Goal: Information Seeking & Learning: Learn about a topic

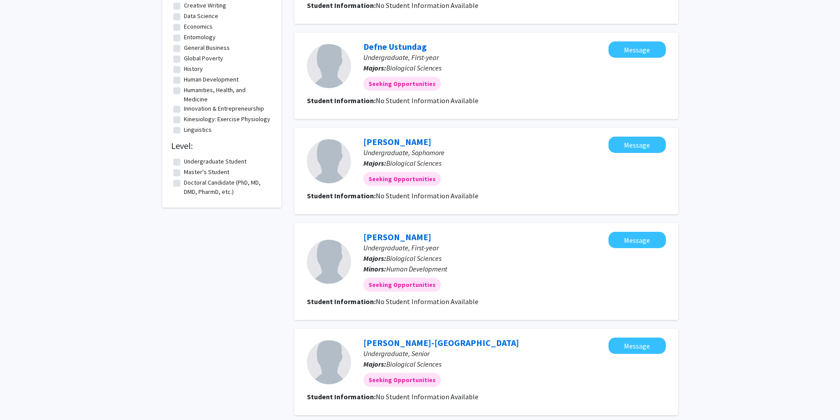
scroll to position [742, 0]
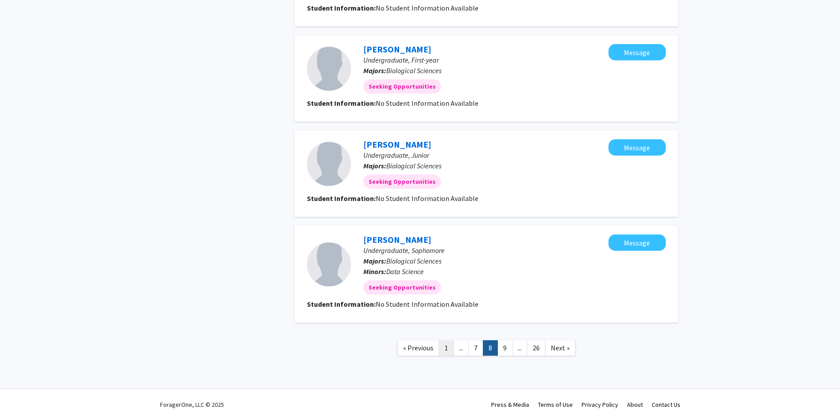
click at [446, 349] on link "1" at bounding box center [446, 347] width 15 height 15
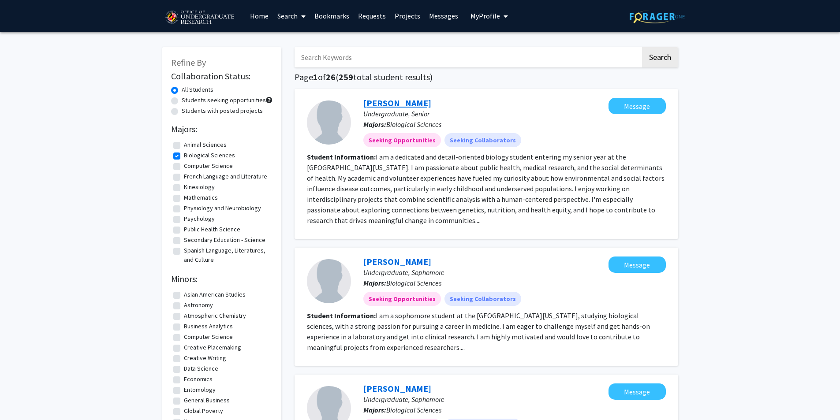
click at [387, 103] on link "[PERSON_NAME]" at bounding box center [397, 102] width 68 height 11
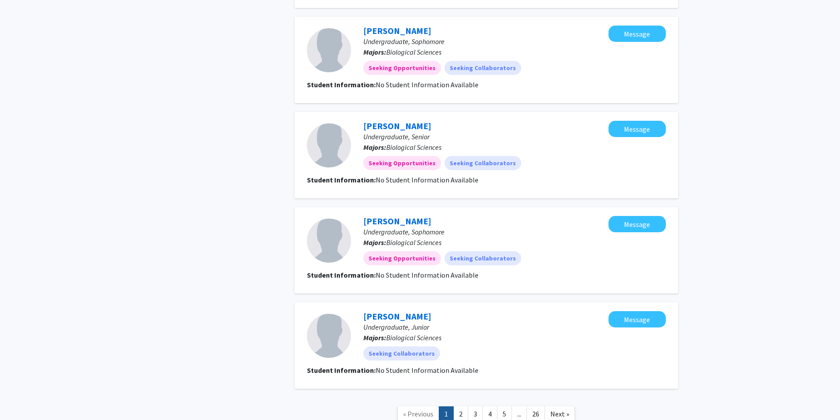
scroll to position [816, 0]
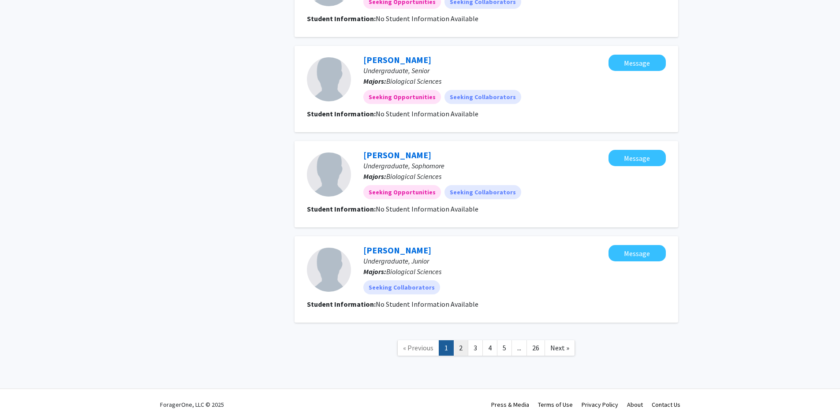
click at [460, 350] on link "2" at bounding box center [460, 347] width 15 height 15
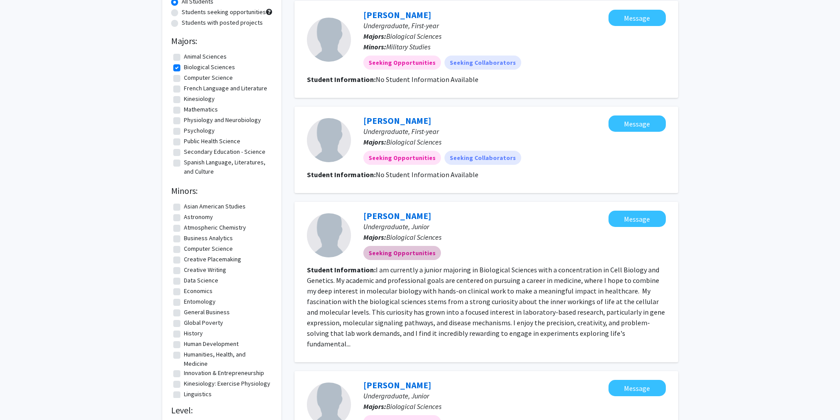
scroll to position [132, 0]
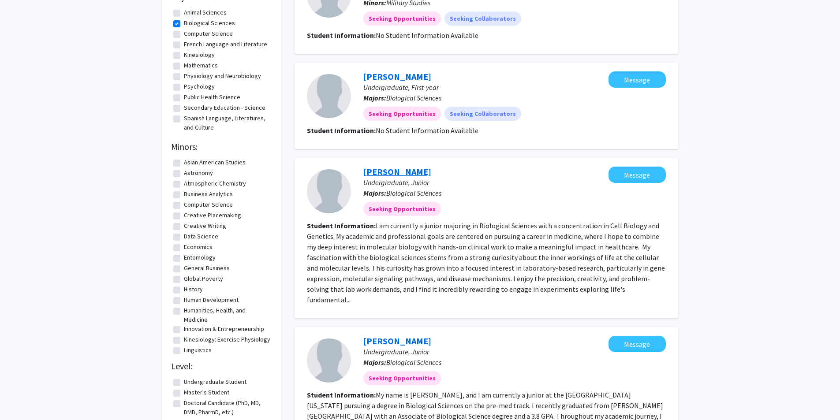
click at [381, 174] on link "[PERSON_NAME]" at bounding box center [397, 171] width 68 height 11
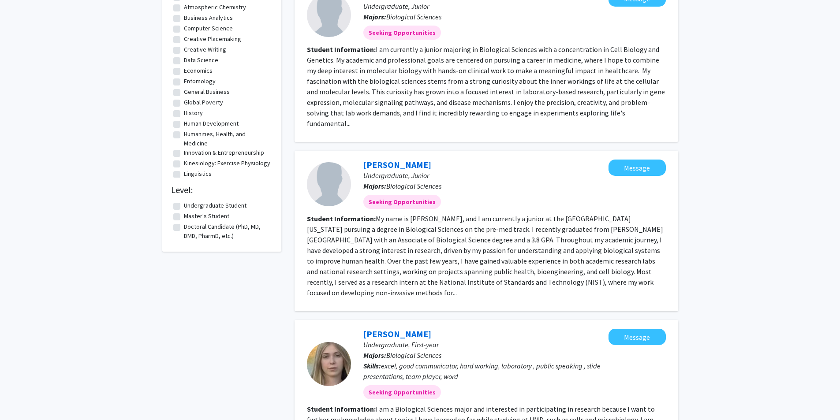
scroll to position [353, 0]
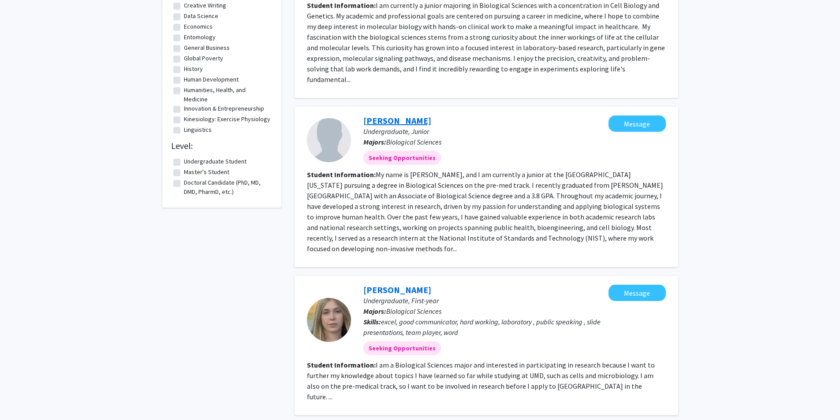
click at [389, 115] on link "[PERSON_NAME]" at bounding box center [397, 120] width 68 height 11
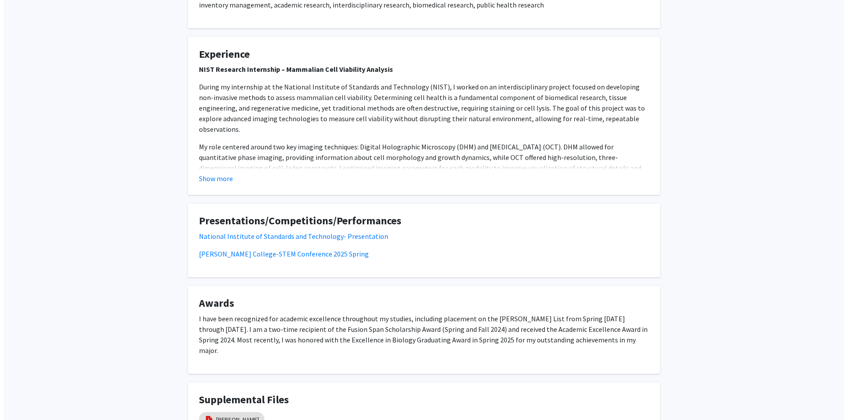
scroll to position [470, 0]
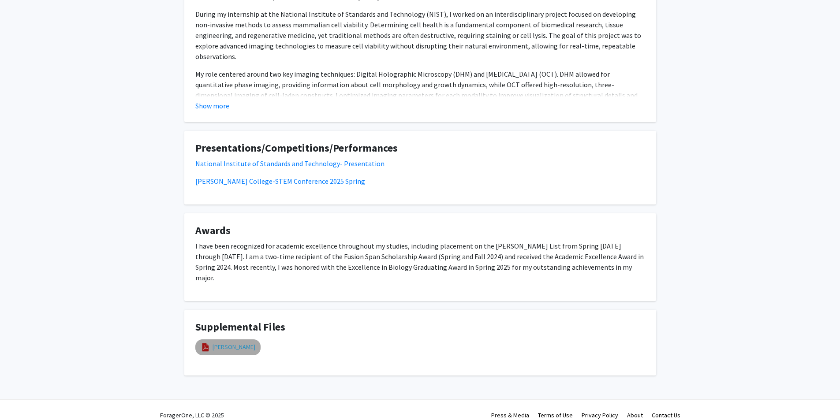
click at [231, 343] on link "[PERSON_NAME]" at bounding box center [234, 347] width 43 height 9
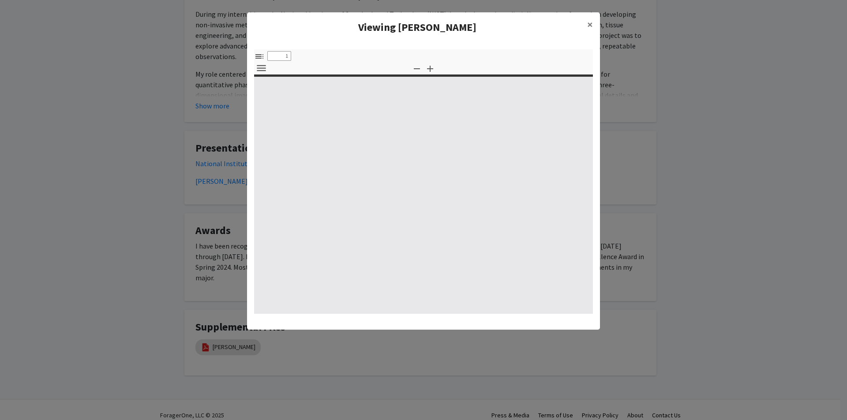
type input "0"
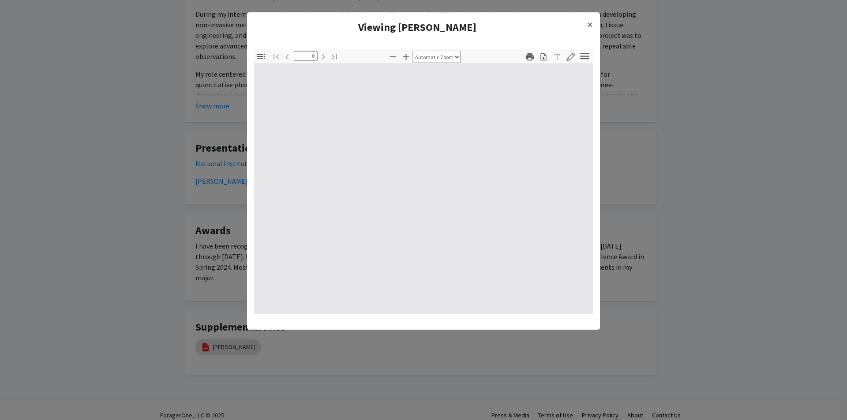
select select "custom"
type input "1"
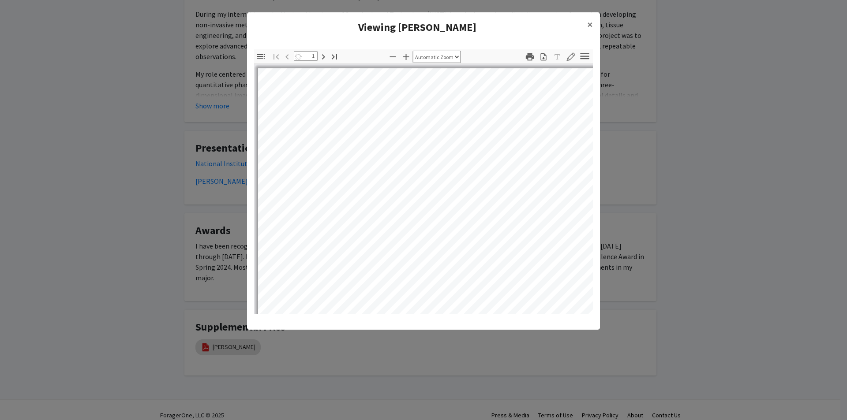
select select "auto"
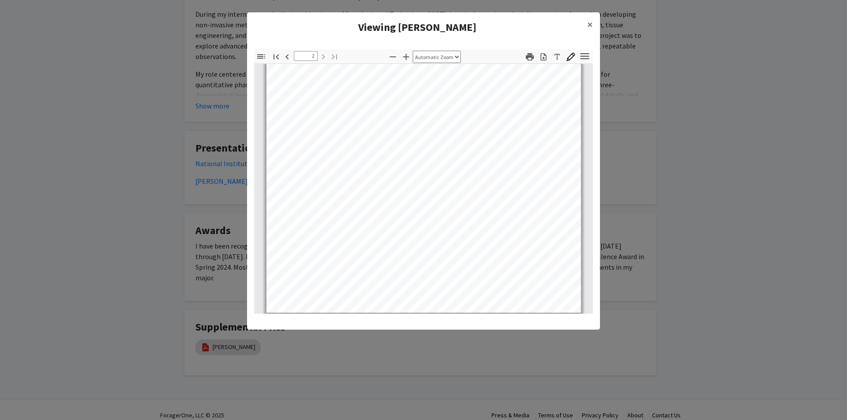
scroll to position [577, 0]
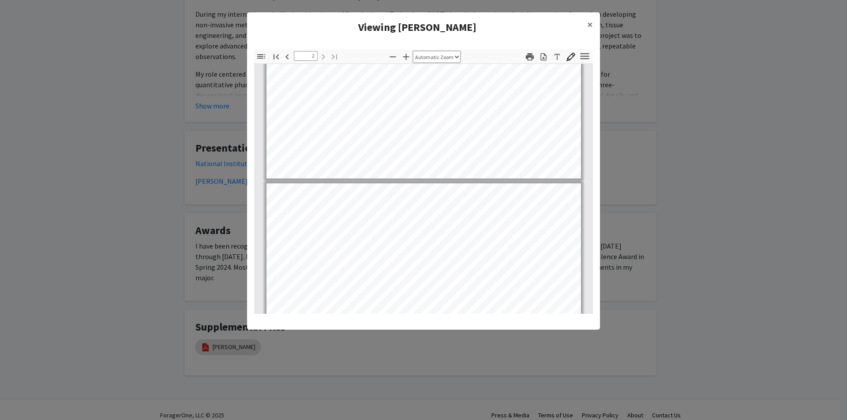
type input "1"
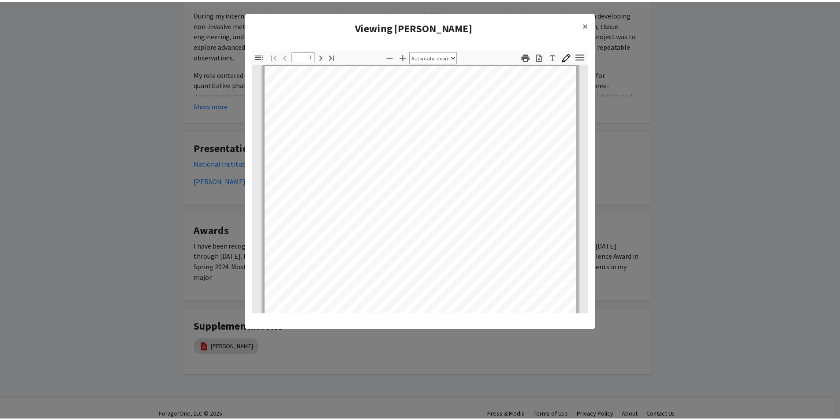
scroll to position [0, 0]
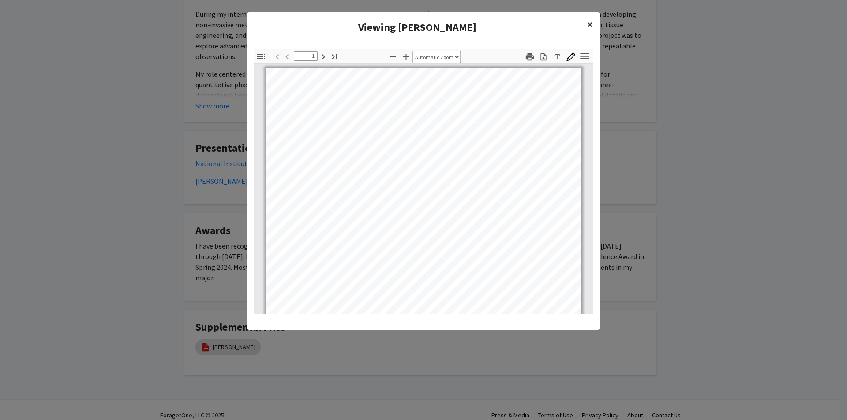
click at [592, 27] on span "×" at bounding box center [590, 25] width 6 height 14
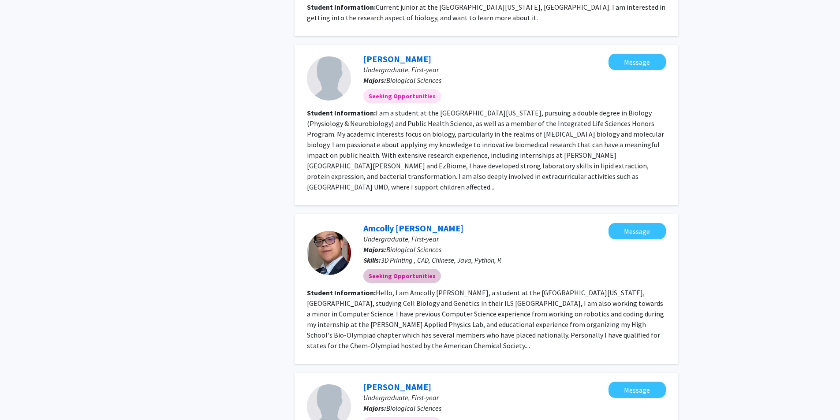
scroll to position [882, 0]
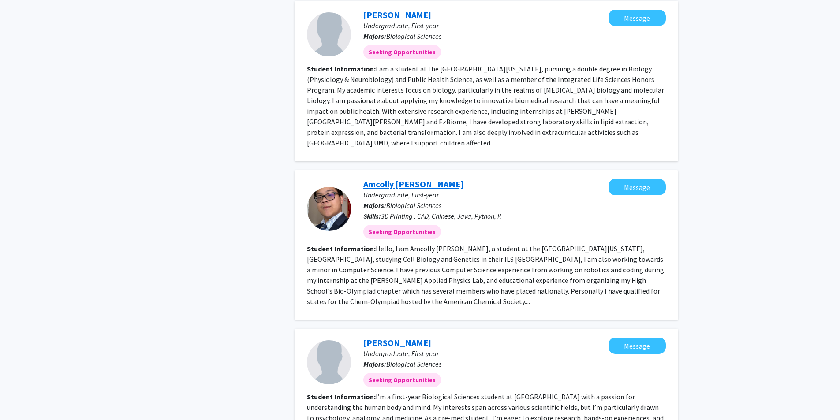
click at [393, 179] on link "Amcolly [PERSON_NAME]" at bounding box center [413, 184] width 100 height 11
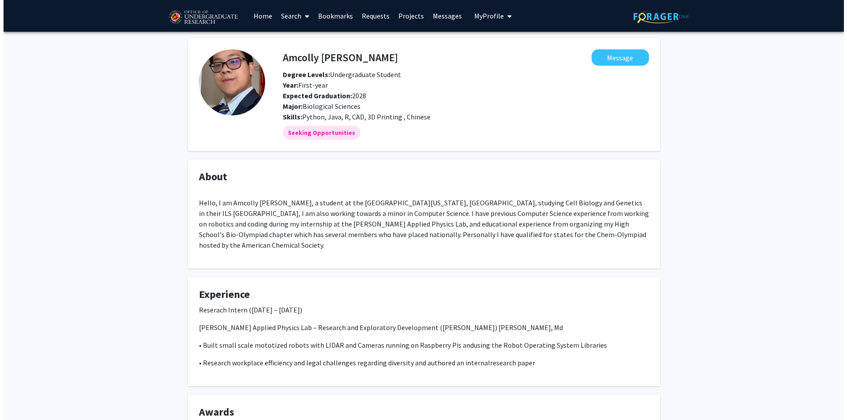
scroll to position [142, 0]
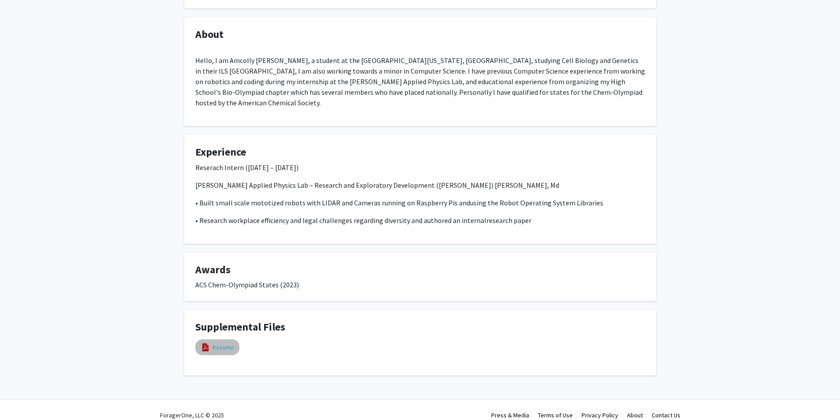
click at [221, 343] on link "Resume" at bounding box center [224, 347] width 22 height 9
select select "custom"
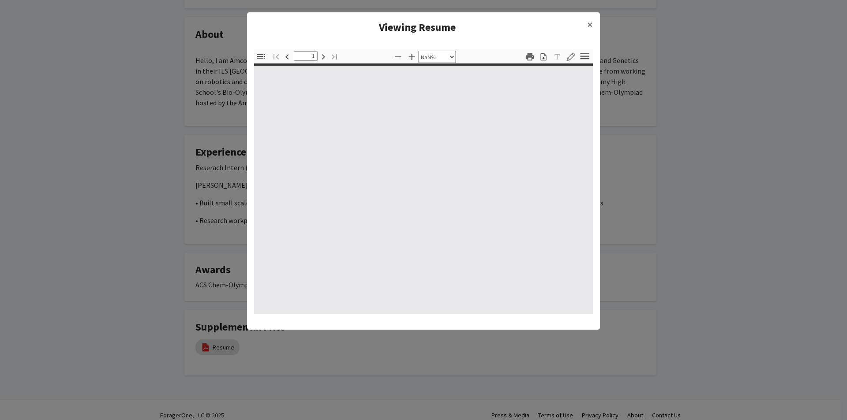
type input "0"
select select "custom"
type input "1"
select select "custom"
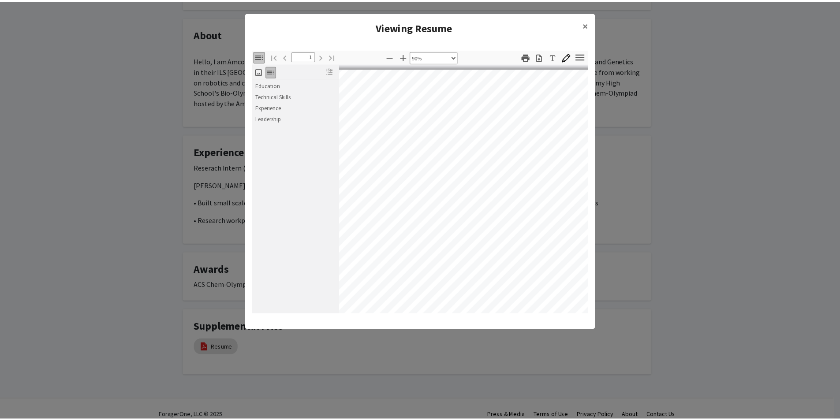
scroll to position [0, 50]
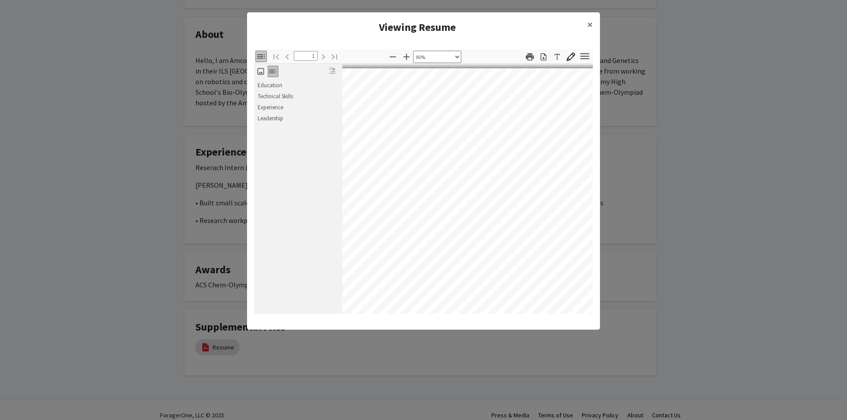
click at [738, 261] on modal-container "Viewing Resume × Thumbnails Document Outline Attachments Layers Current Outline…" at bounding box center [423, 210] width 847 height 420
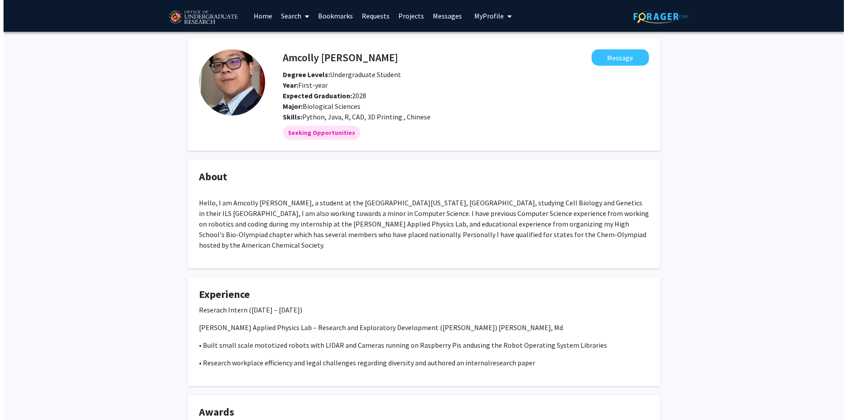
scroll to position [142, 0]
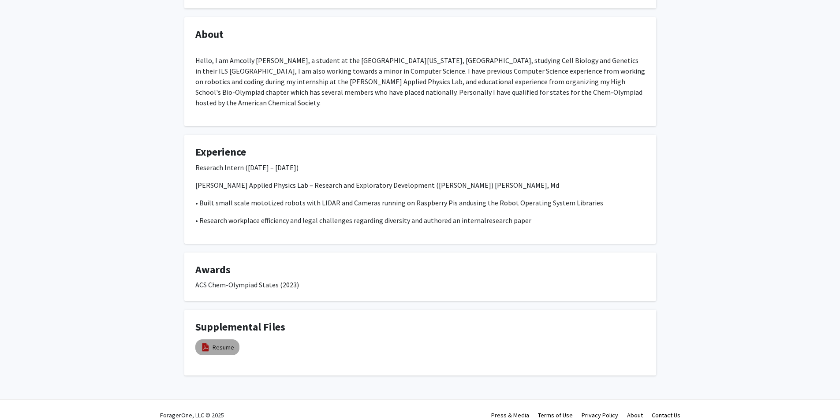
click at [219, 340] on mat-chip "Resume" at bounding box center [217, 348] width 44 height 16
click at [209, 343] on img at bounding box center [206, 348] width 10 height 10
click at [217, 343] on link "Resume" at bounding box center [224, 347] width 22 height 9
select select "custom"
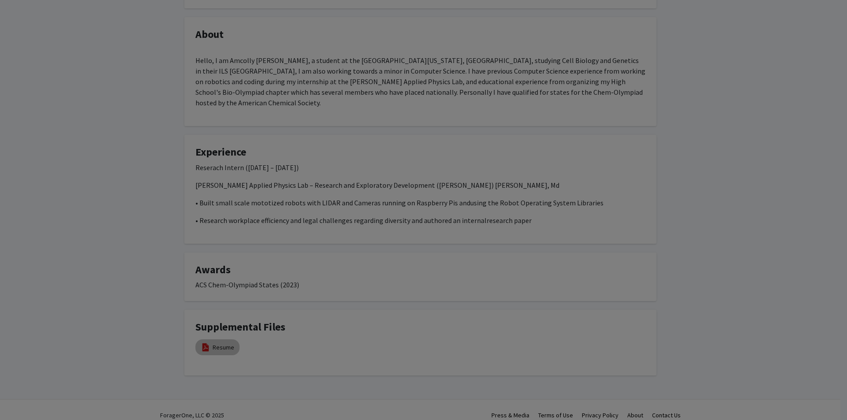
type input "0"
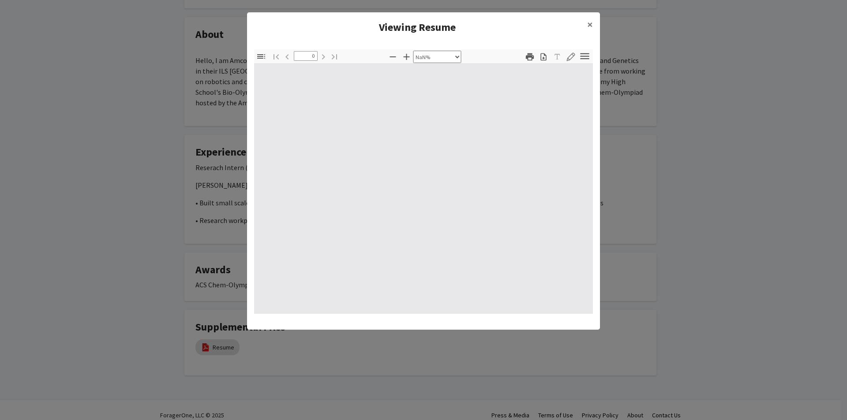
select select "auto"
type input "1"
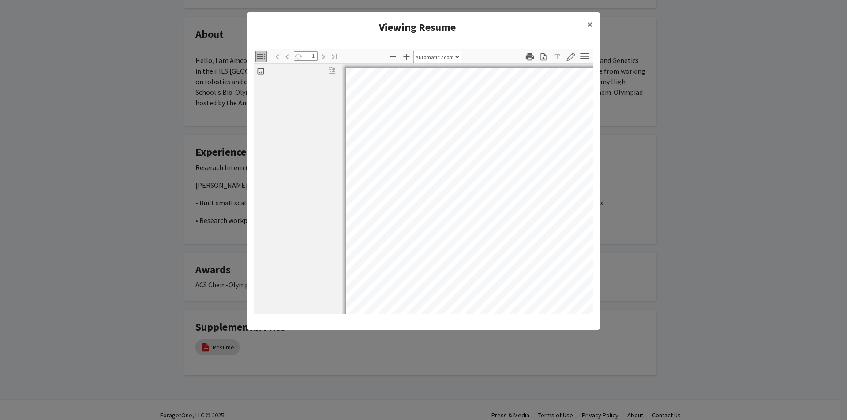
select select "custom"
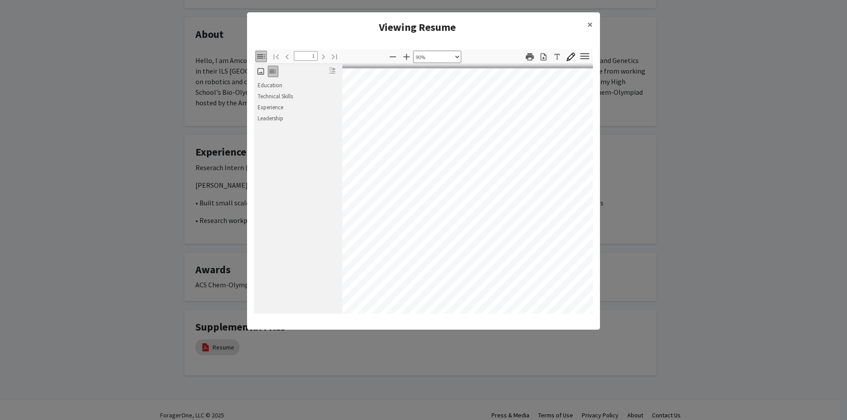
scroll to position [0, 22]
click at [617, 269] on modal-container "Viewing Resume × Thumbnails Document Outline Attachments Layers Current Outline…" at bounding box center [423, 210] width 847 height 420
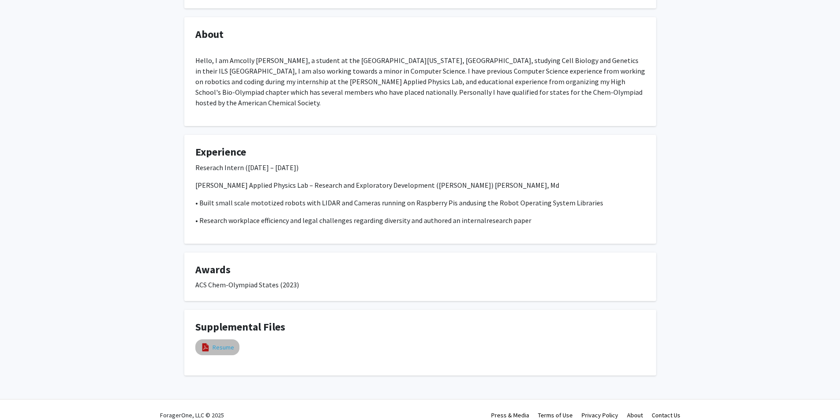
drag, startPoint x: 304, startPoint y: 0, endPoint x: 217, endPoint y: 340, distance: 350.9
click at [217, 342] on mat-chip "Resume" at bounding box center [217, 348] width 44 height 16
click at [220, 343] on link "Resume" at bounding box center [224, 347] width 22 height 9
select select "custom"
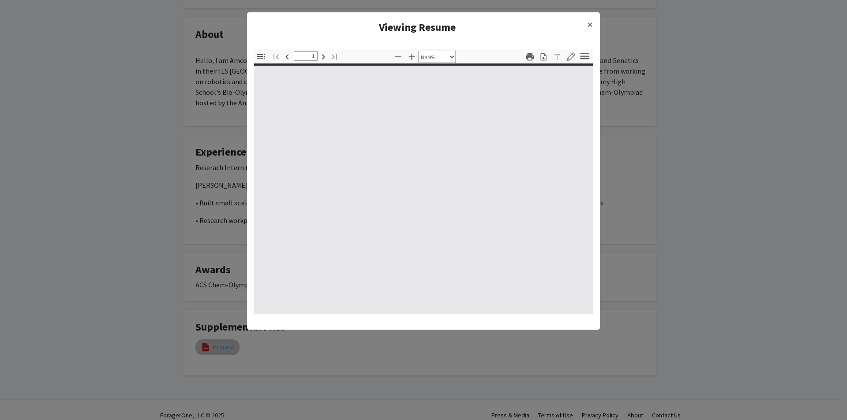
type input "0"
select select "auto"
type input "1"
select select "custom"
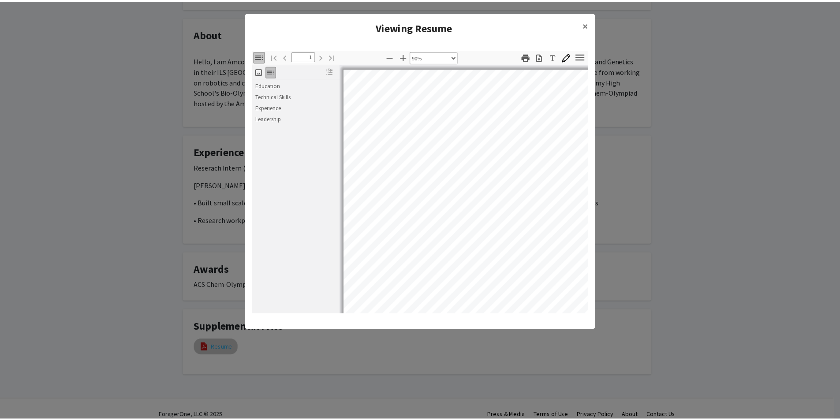
scroll to position [0, 0]
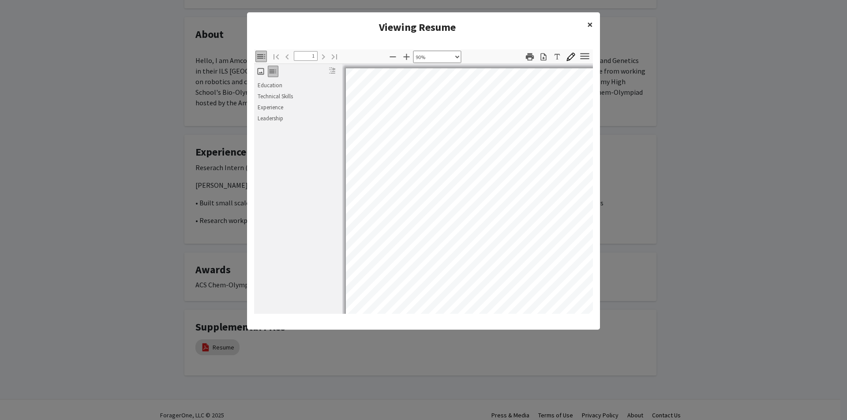
click at [590, 24] on span "×" at bounding box center [590, 25] width 6 height 14
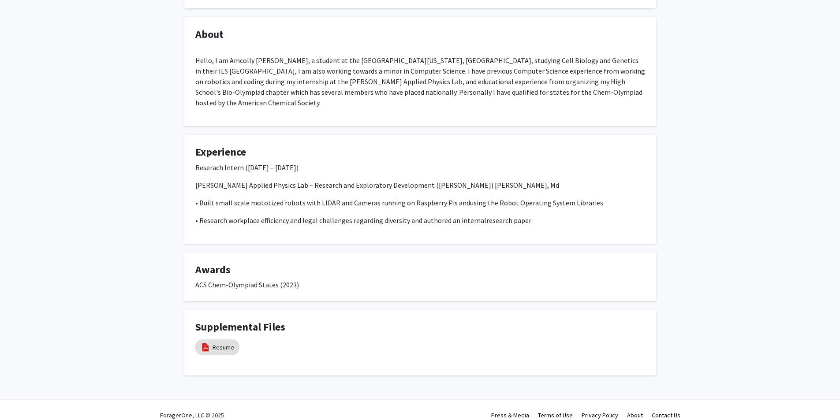
scroll to position [0, 0]
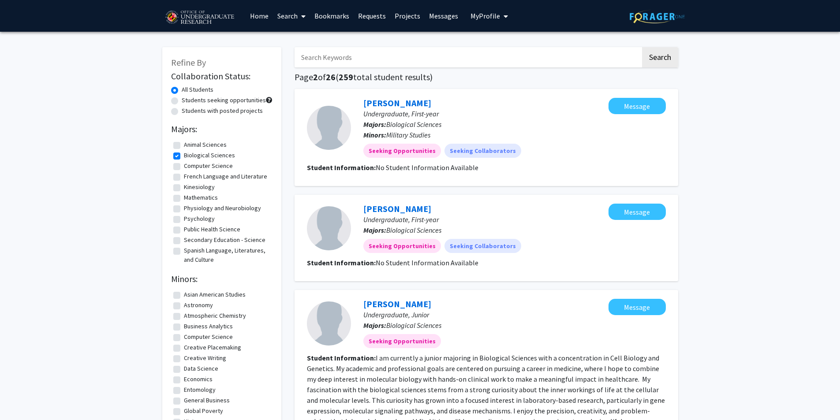
scroll to position [44, 0]
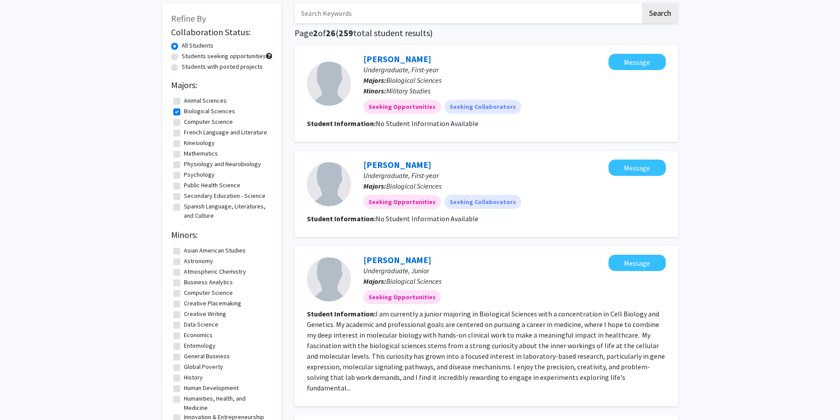
click at [184, 176] on label "Psychology" at bounding box center [199, 174] width 31 height 9
click at [184, 176] on input "Psychology" at bounding box center [187, 173] width 6 height 6
checkbox input "true"
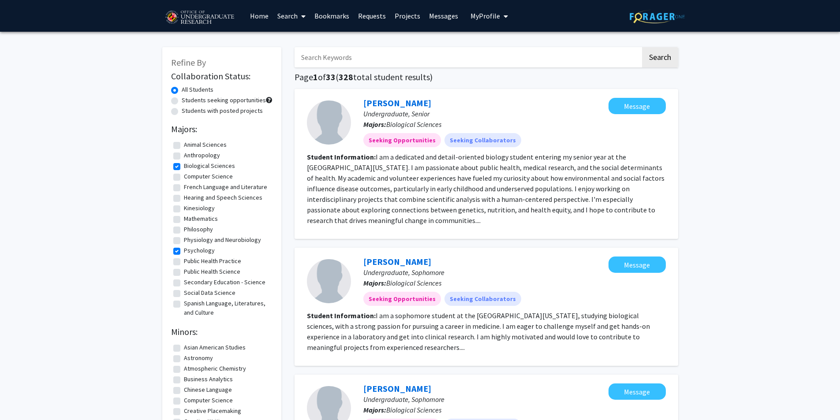
click at [184, 168] on label "Biological Sciences" at bounding box center [209, 165] width 51 height 9
click at [184, 167] on input "Biological Sciences" at bounding box center [187, 164] width 6 height 6
checkbox input "false"
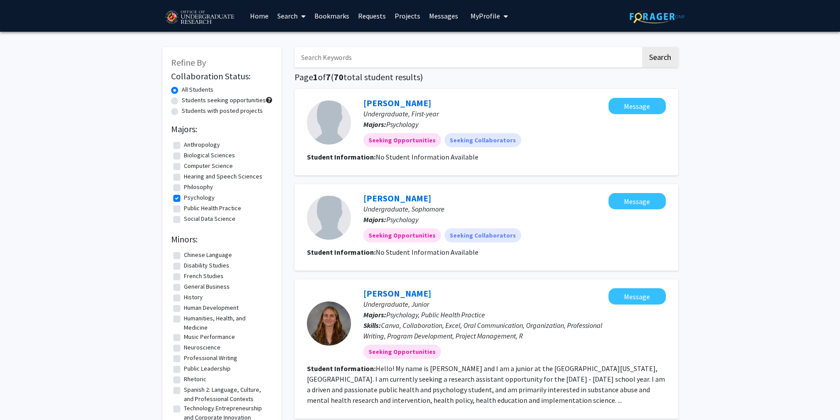
click at [184, 199] on label "Psychology" at bounding box center [199, 197] width 31 height 9
click at [184, 199] on input "Psychology" at bounding box center [187, 196] width 6 height 6
checkbox input "false"
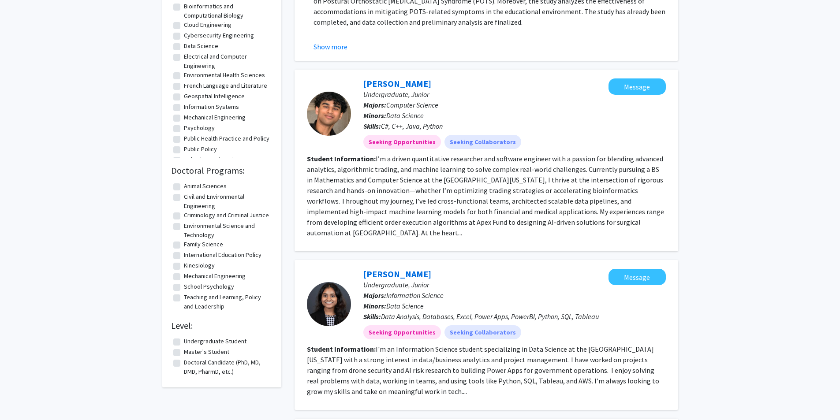
scroll to position [661, 0]
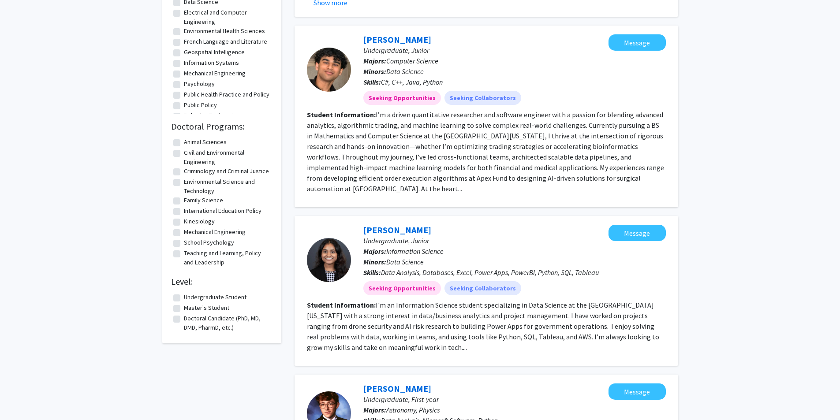
click at [184, 302] on label "Undergraduate Student" at bounding box center [215, 297] width 63 height 9
click at [184, 299] on input "Undergraduate Student" at bounding box center [187, 296] width 6 height 6
checkbox input "true"
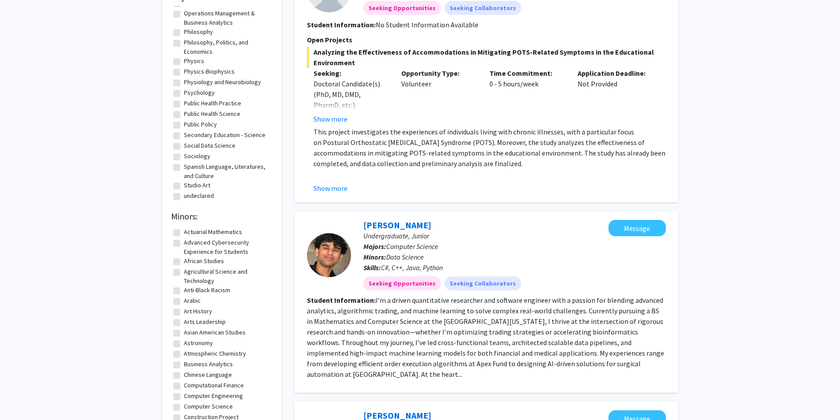
scroll to position [88, 0]
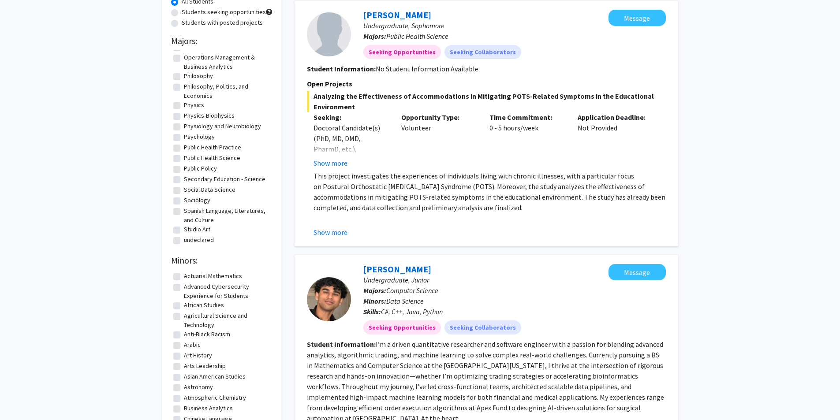
click at [184, 136] on label "Psychology" at bounding box center [199, 136] width 31 height 9
click at [184, 136] on input "Psychology" at bounding box center [187, 135] width 6 height 6
checkbox input "true"
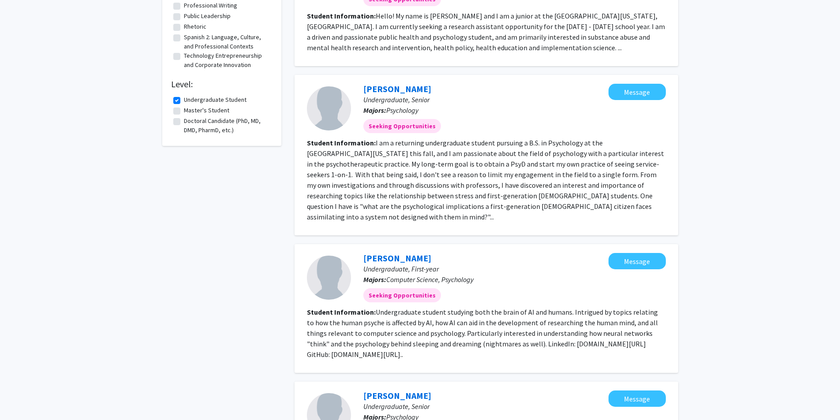
scroll to position [220, 0]
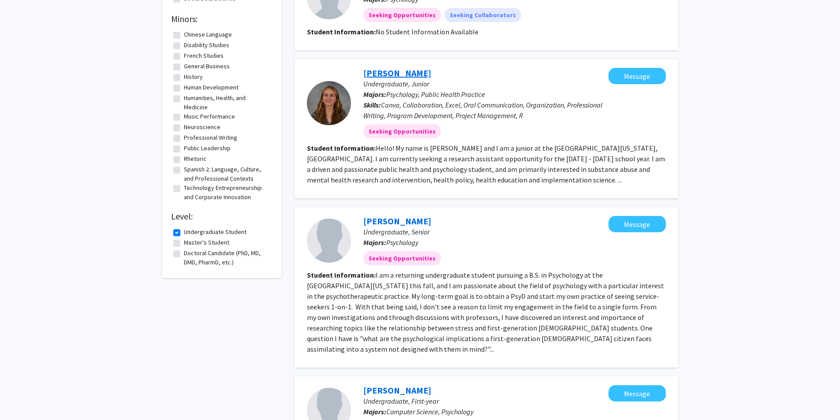
click at [421, 75] on link "[PERSON_NAME]" at bounding box center [397, 72] width 68 height 11
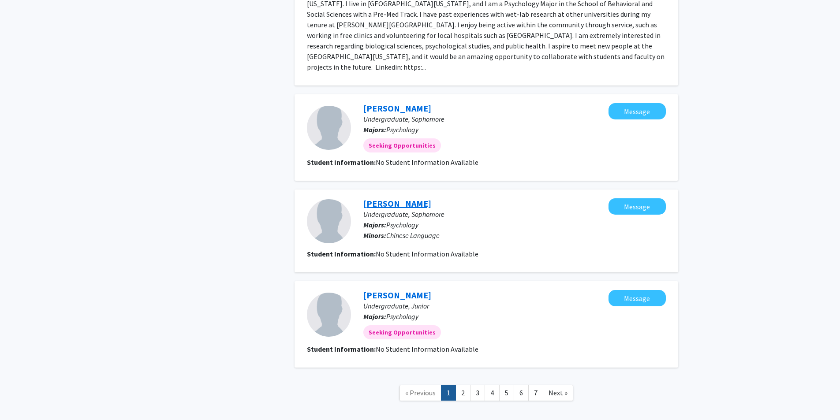
scroll to position [950, 0]
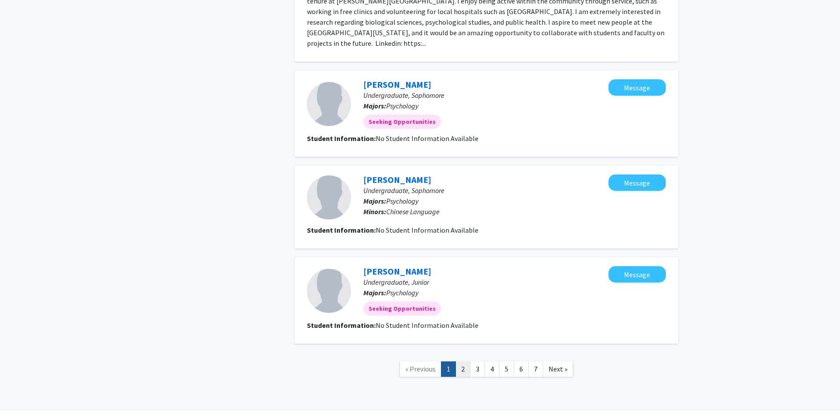
click at [460, 362] on link "2" at bounding box center [463, 369] width 15 height 15
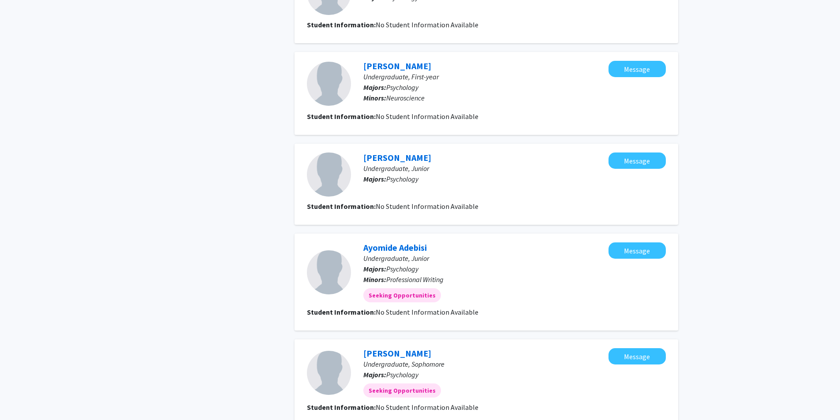
scroll to position [728, 0]
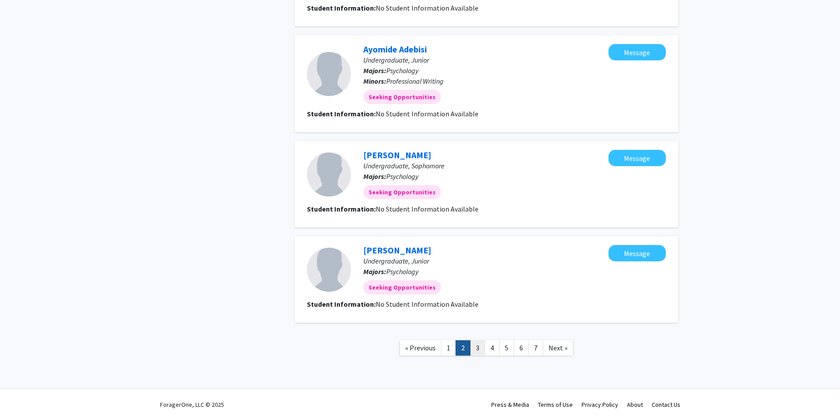
click at [483, 348] on link "3" at bounding box center [477, 347] width 15 height 15
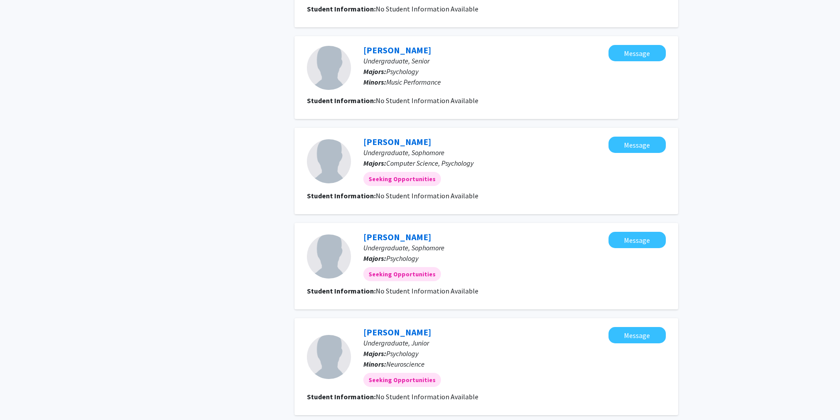
scroll to position [717, 0]
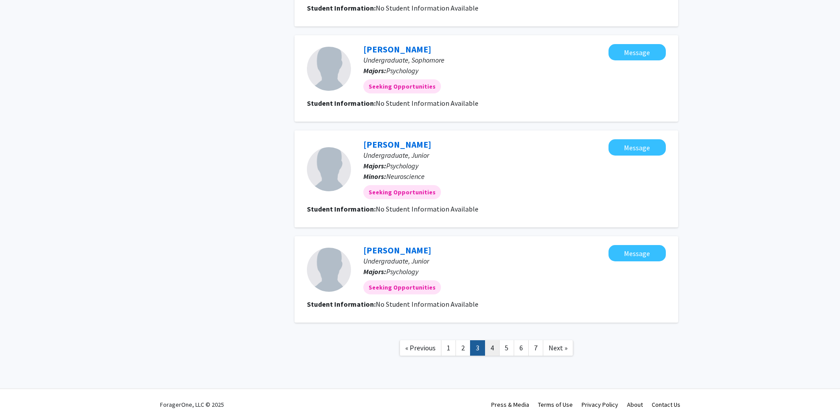
click at [495, 352] on link "4" at bounding box center [492, 347] width 15 height 15
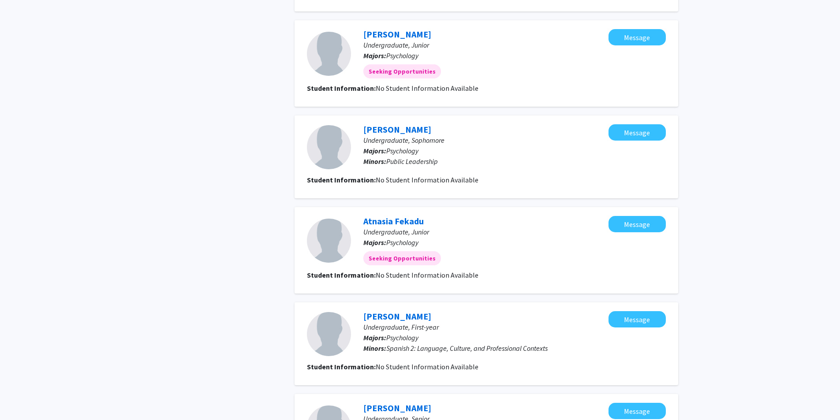
scroll to position [687, 0]
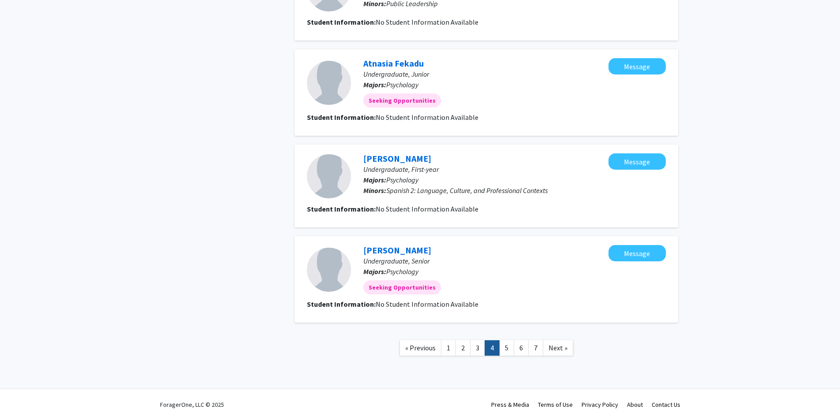
click at [500, 349] on link "4" at bounding box center [492, 347] width 15 height 15
click at [512, 348] on link "5" at bounding box center [506, 347] width 15 height 15
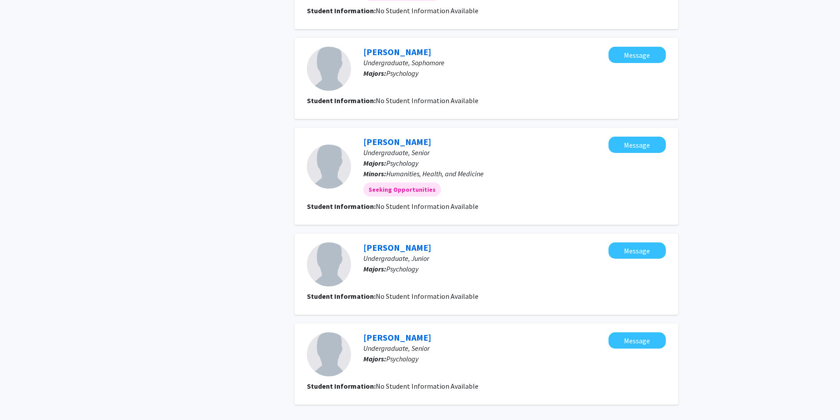
scroll to position [699, 0]
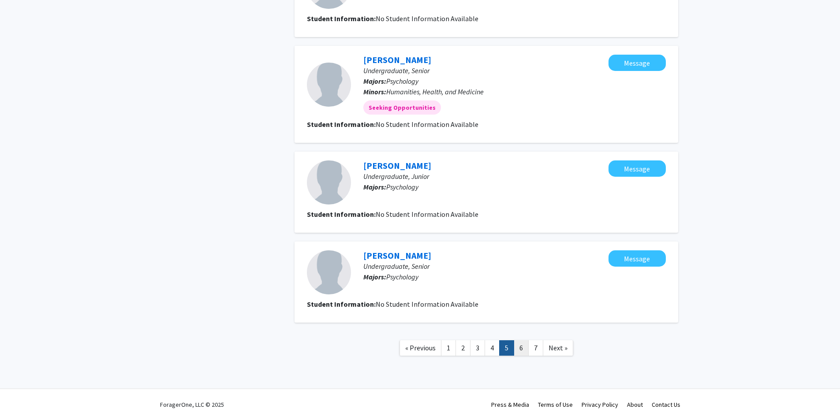
click at [520, 348] on link "6" at bounding box center [521, 347] width 15 height 15
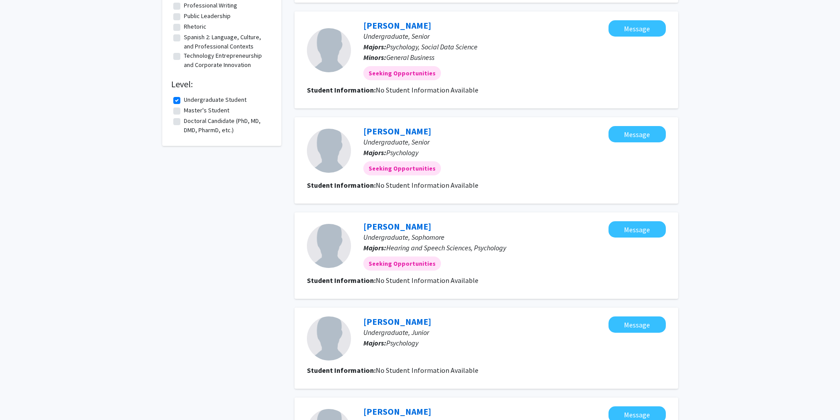
scroll to position [705, 0]
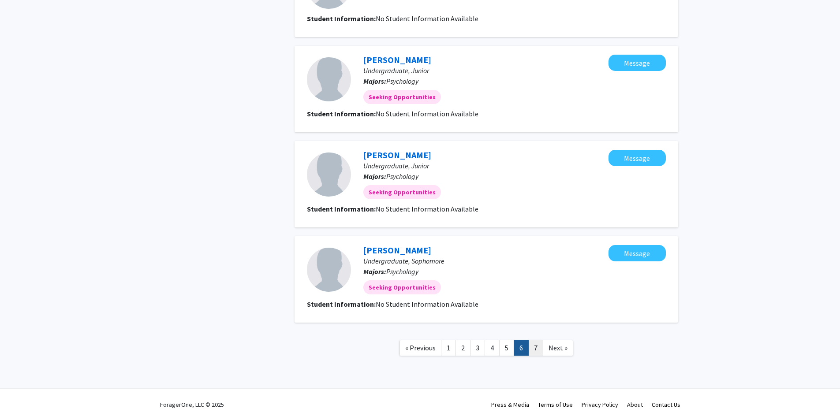
click at [542, 341] on link "7" at bounding box center [535, 347] width 15 height 15
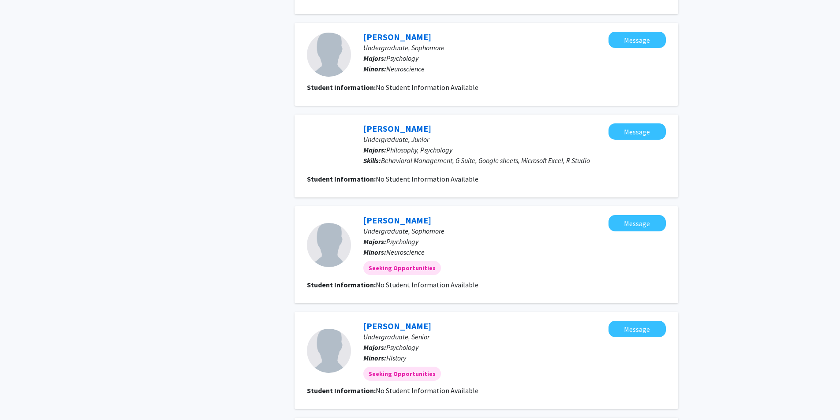
scroll to position [726, 0]
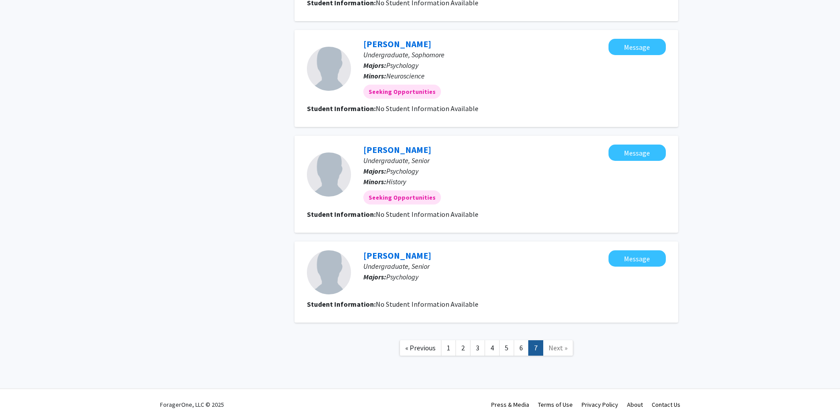
click at [555, 347] on span "Next »" at bounding box center [558, 348] width 19 height 9
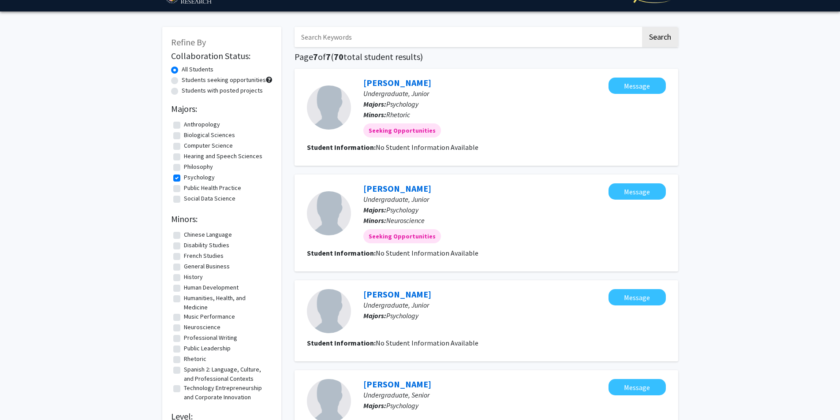
scroll to position [0, 0]
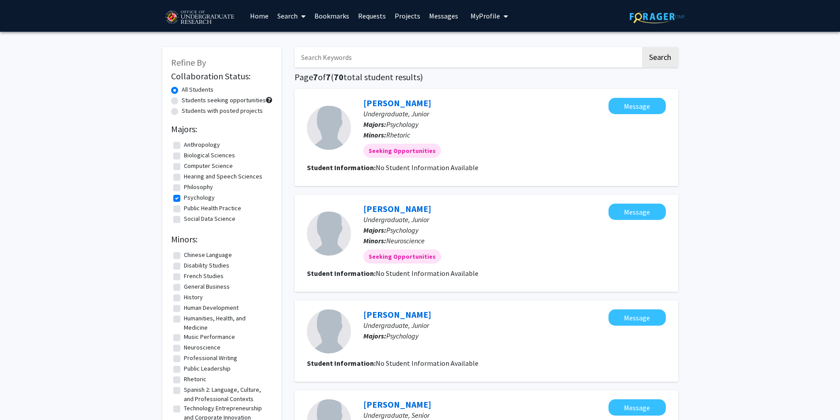
click at [184, 198] on label "Psychology" at bounding box center [199, 197] width 31 height 9
click at [184, 198] on input "Psychology" at bounding box center [187, 196] width 6 height 6
checkbox input "false"
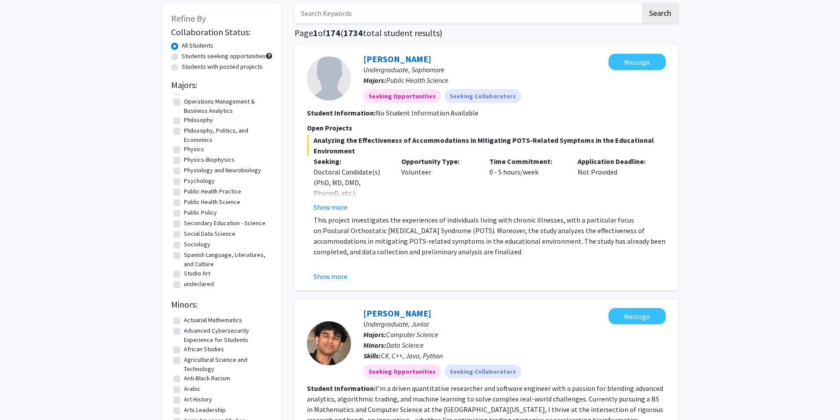
click at [219, 172] on label "Physiology and Neurobiology" at bounding box center [222, 170] width 77 height 9
click at [190, 172] on input "Physiology and Neurobiology" at bounding box center [187, 169] width 6 height 6
checkbox input "true"
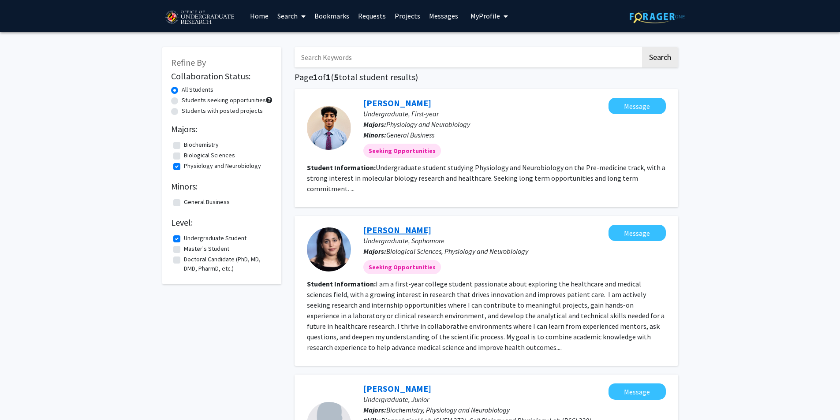
click at [389, 228] on link "[PERSON_NAME]" at bounding box center [397, 229] width 68 height 11
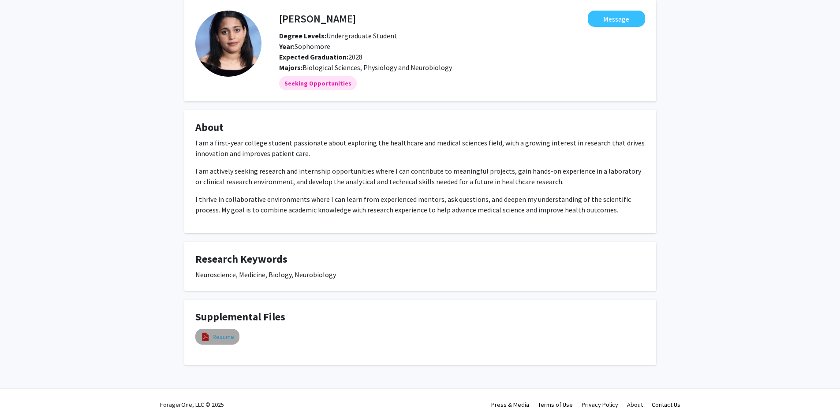
click at [217, 335] on link "Resume" at bounding box center [224, 337] width 22 height 9
select select "custom"
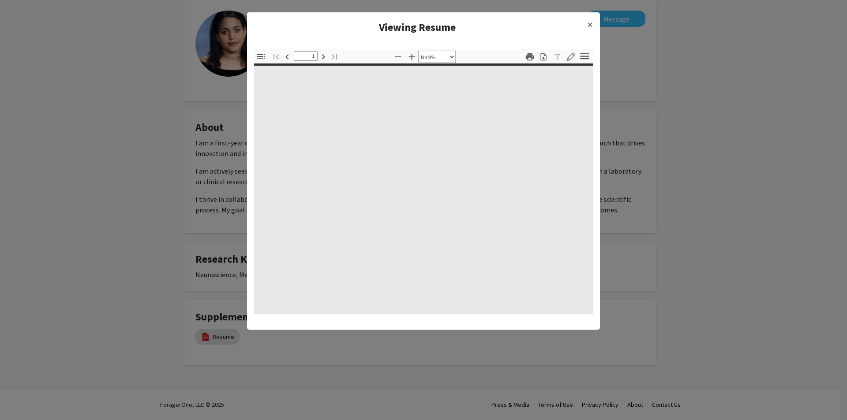
type input "0"
select select "custom"
type input "1"
select select "auto"
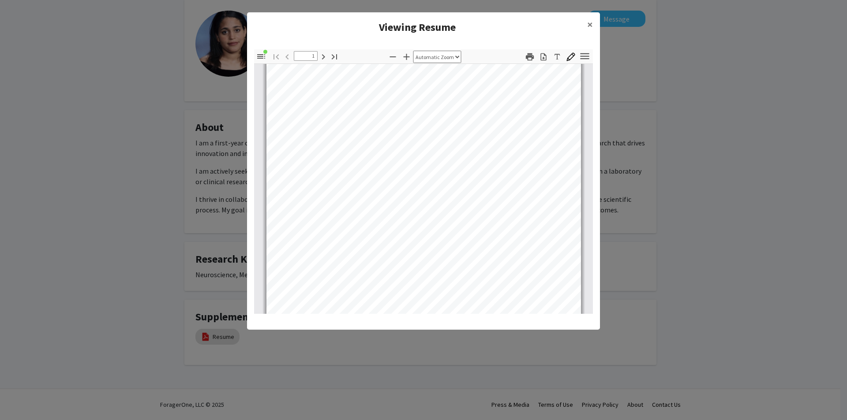
scroll to position [177, 0]
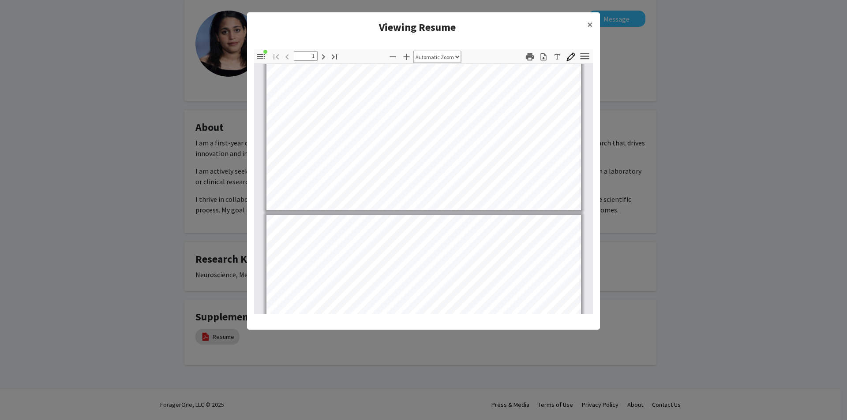
type input "2"
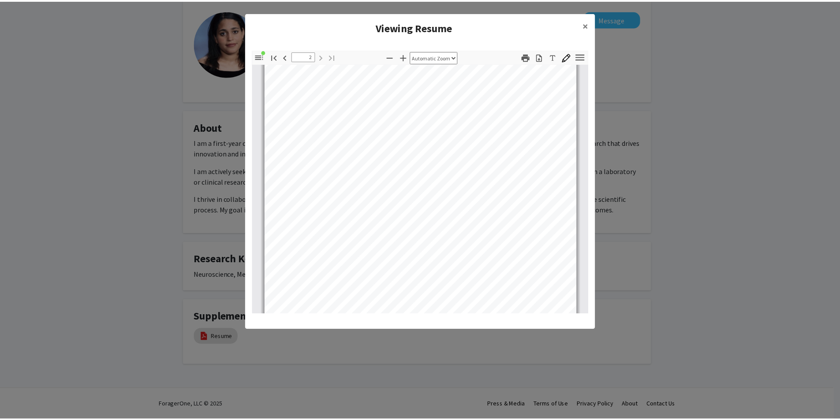
scroll to position [441, 0]
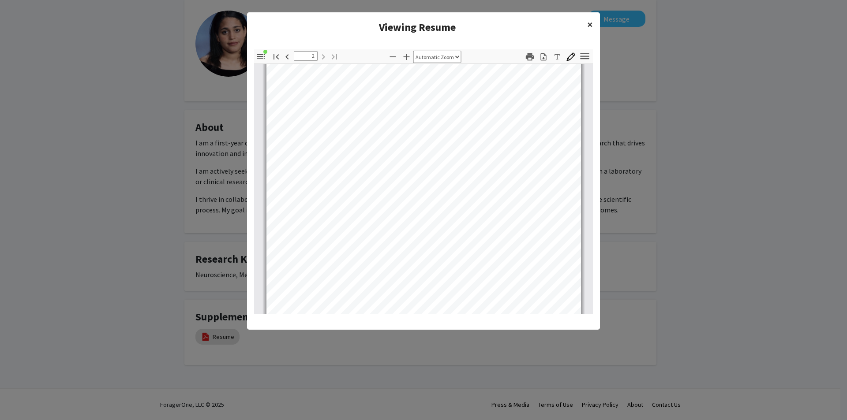
click at [586, 20] on button "×" at bounding box center [590, 24] width 20 height 25
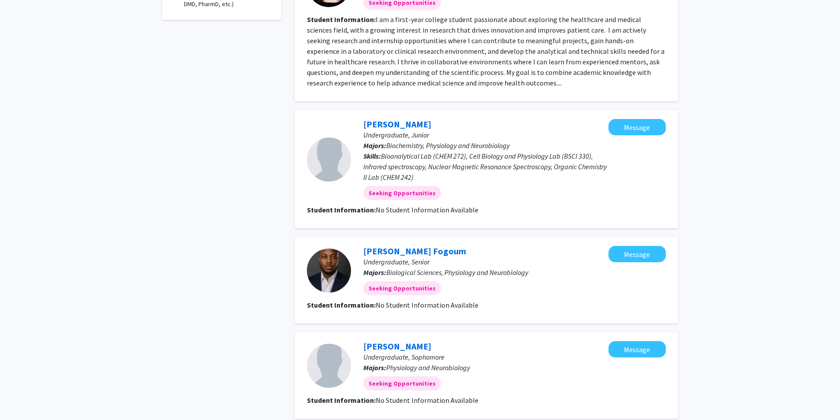
scroll to position [361, 0]
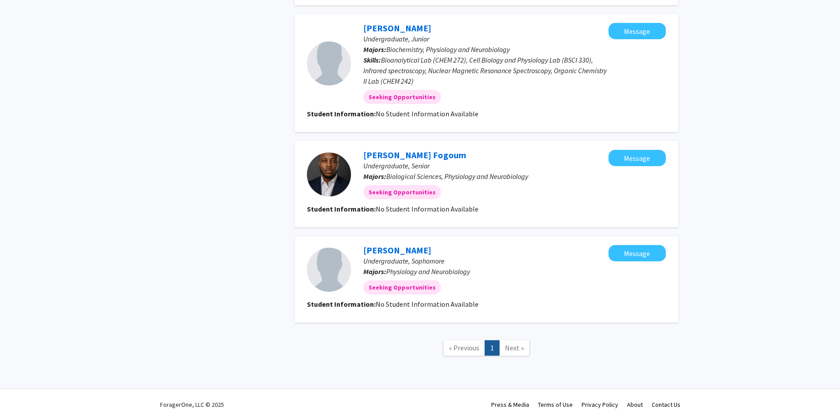
click at [510, 348] on span "Next »" at bounding box center [514, 348] width 19 height 9
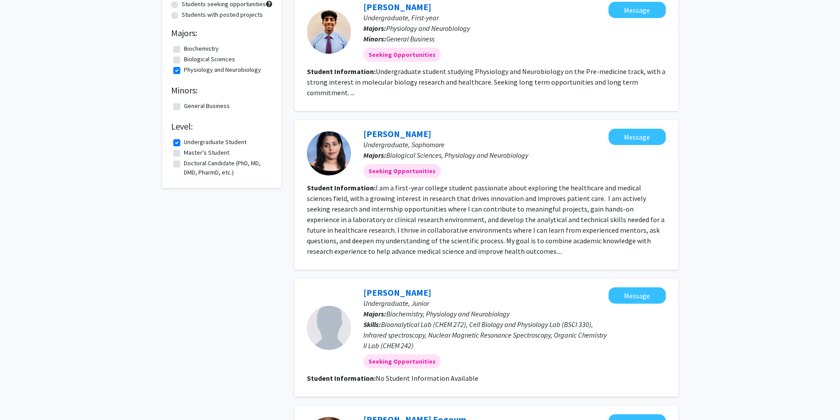
scroll to position [0, 0]
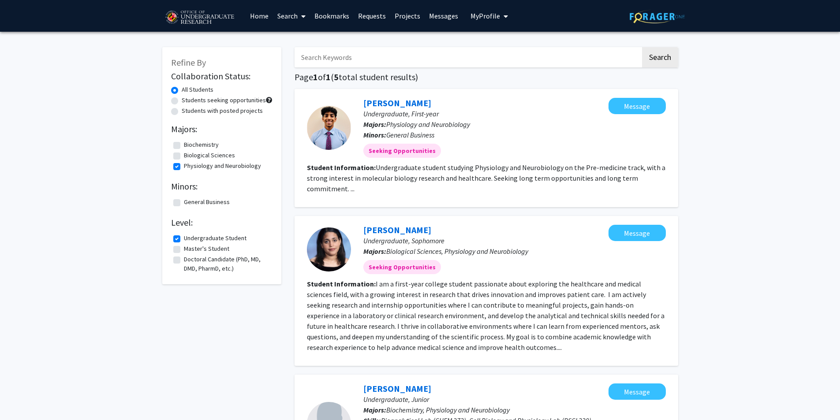
click at [184, 170] on label "Physiology and Neurobiology" at bounding box center [222, 165] width 77 height 9
click at [184, 167] on input "Physiology and Neurobiology" at bounding box center [187, 164] width 6 height 6
checkbox input "false"
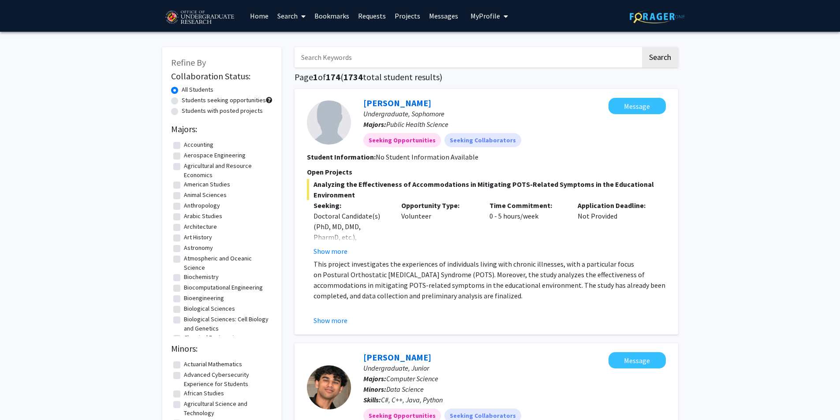
click at [210, 310] on label "Biological Sciences" at bounding box center [209, 308] width 51 height 9
click at [190, 310] on input "Biological Sciences" at bounding box center [187, 307] width 6 height 6
checkbox input "true"
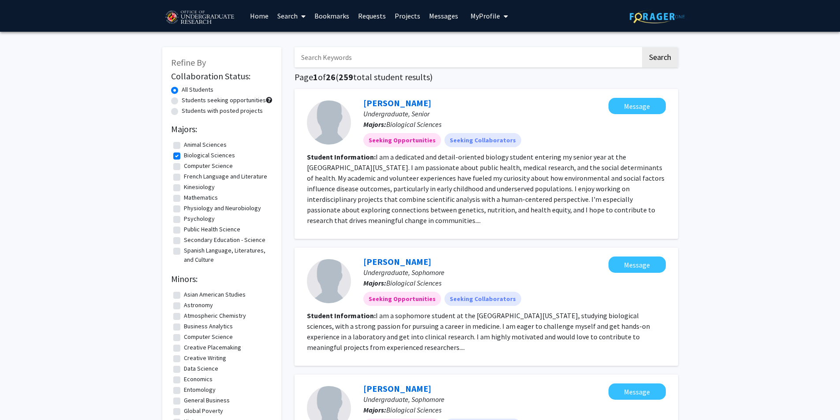
click at [356, 61] on input "Search Keywords" at bounding box center [468, 57] width 346 height 20
type input "senior"
click at [642, 47] on button "Search" at bounding box center [660, 57] width 36 height 20
checkbox input "false"
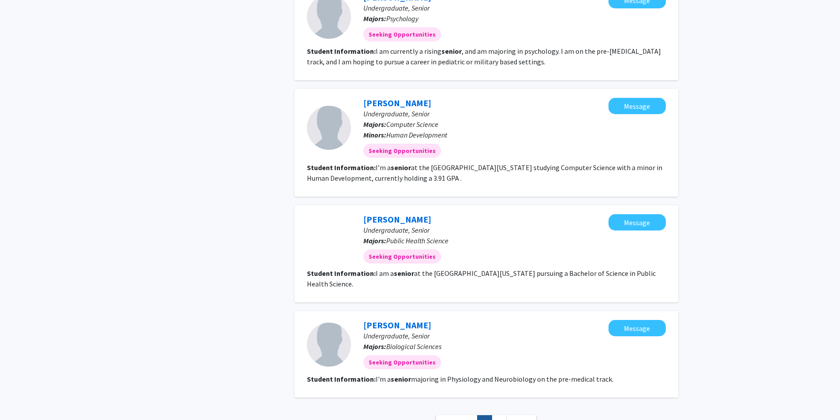
scroll to position [858, 0]
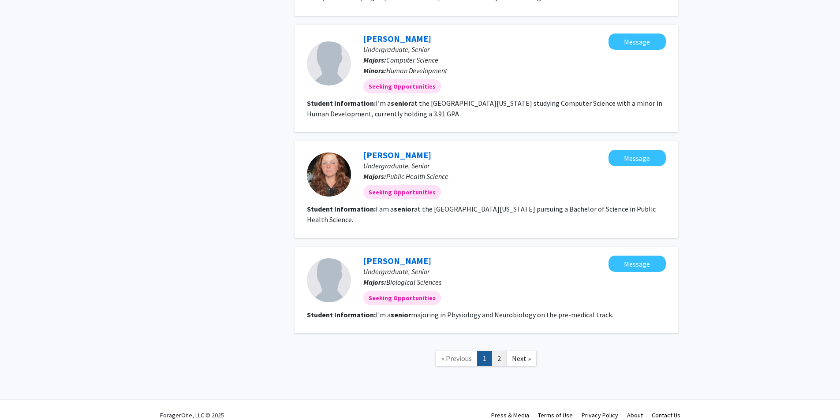
click at [499, 351] on link "2" at bounding box center [499, 358] width 15 height 15
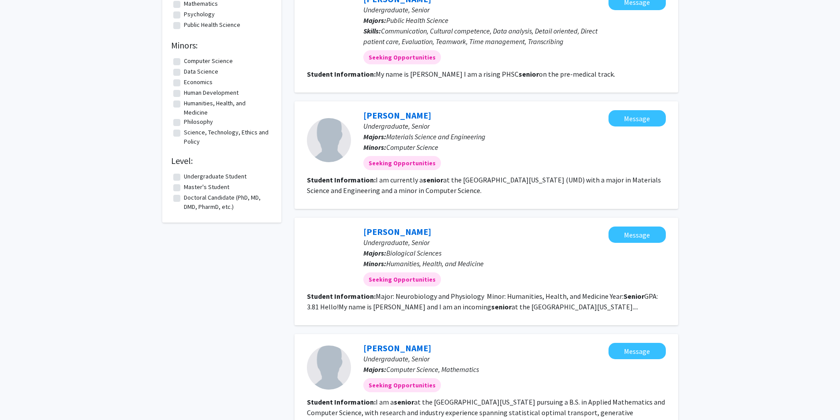
scroll to position [265, 0]
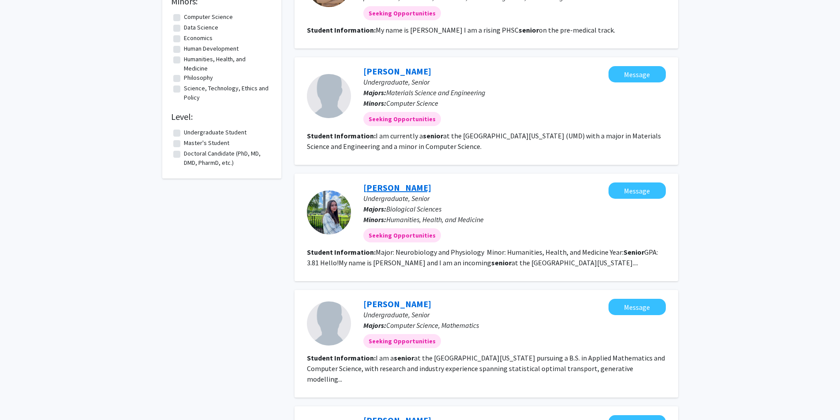
click at [411, 190] on link "[PERSON_NAME]" at bounding box center [397, 187] width 68 height 11
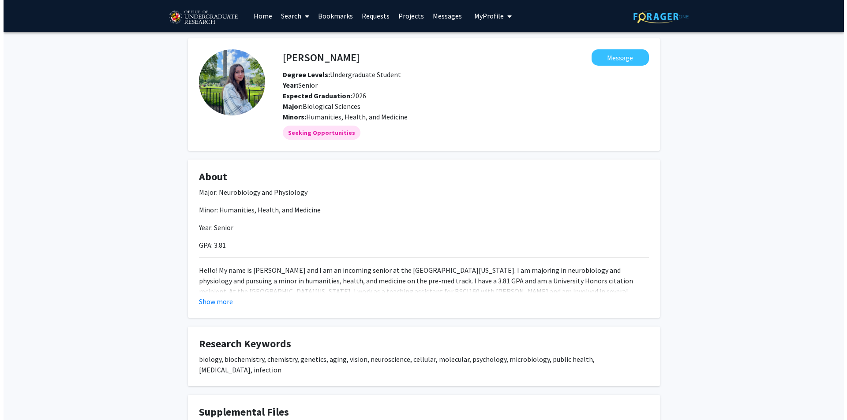
scroll to position [105, 0]
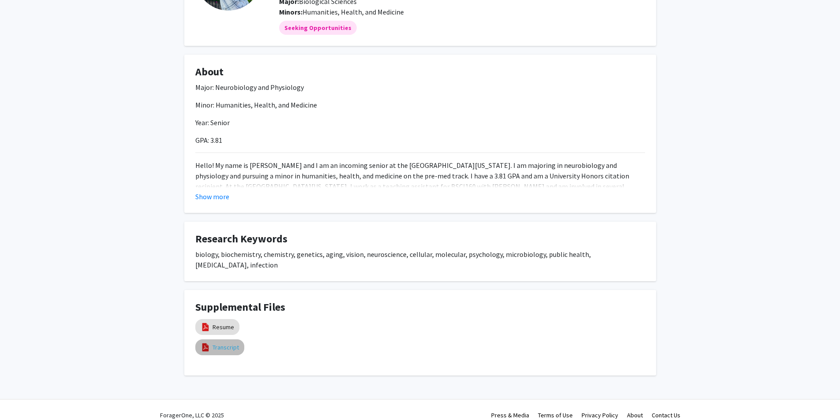
click at [222, 343] on link "Transcript" at bounding box center [226, 347] width 26 height 9
select select "custom"
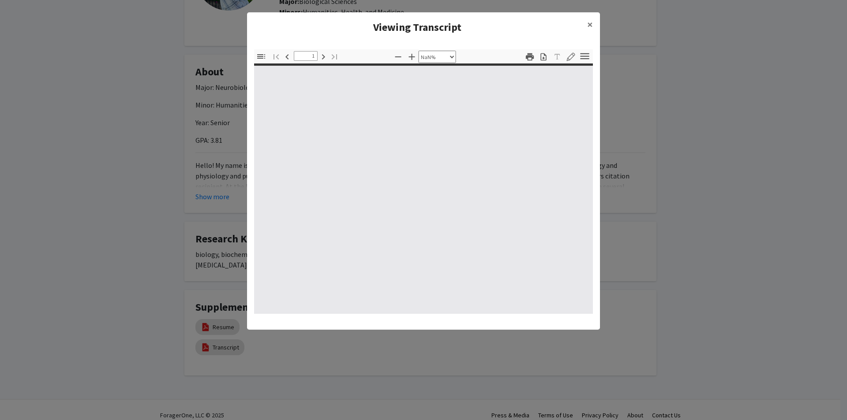
type input "0"
select select "custom"
type input "1"
select select "auto"
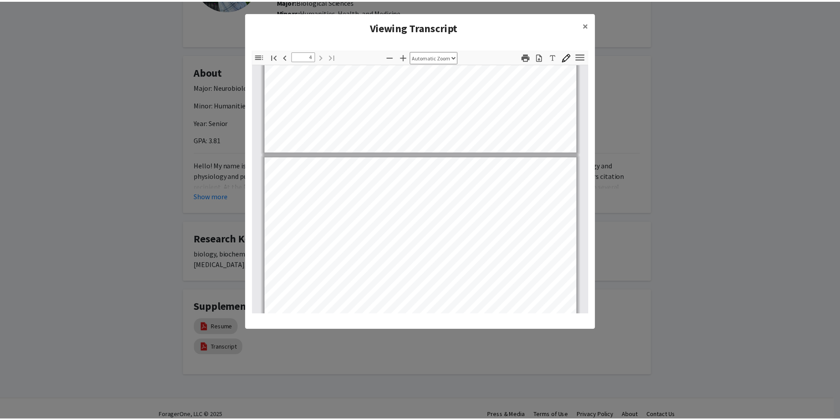
scroll to position [1097, 0]
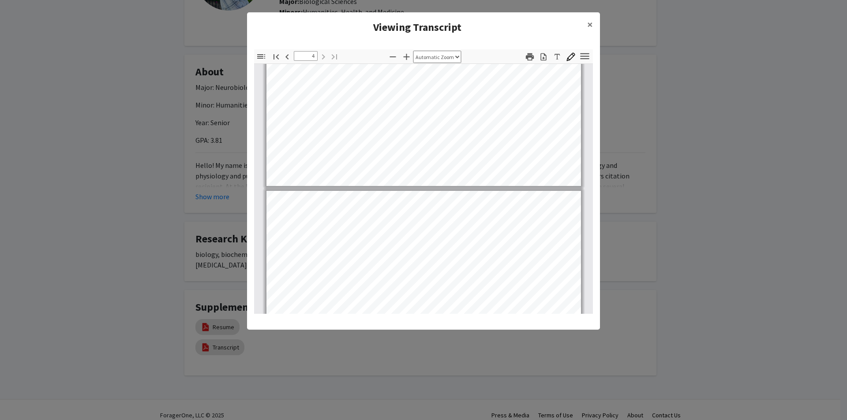
type input "3"
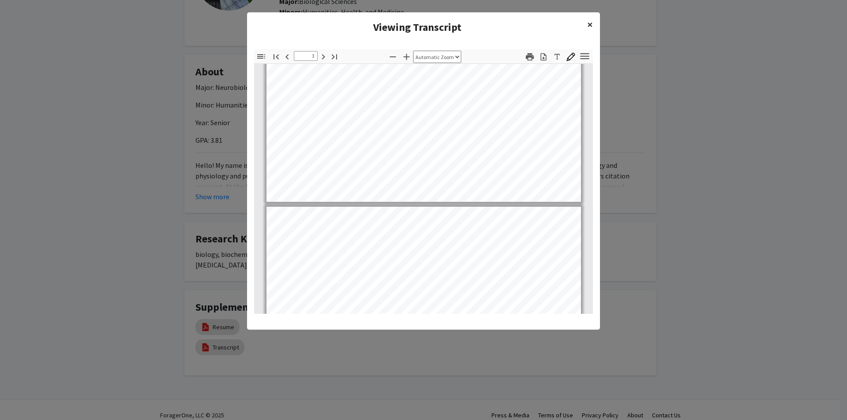
click at [586, 29] on button "×" at bounding box center [590, 24] width 20 height 25
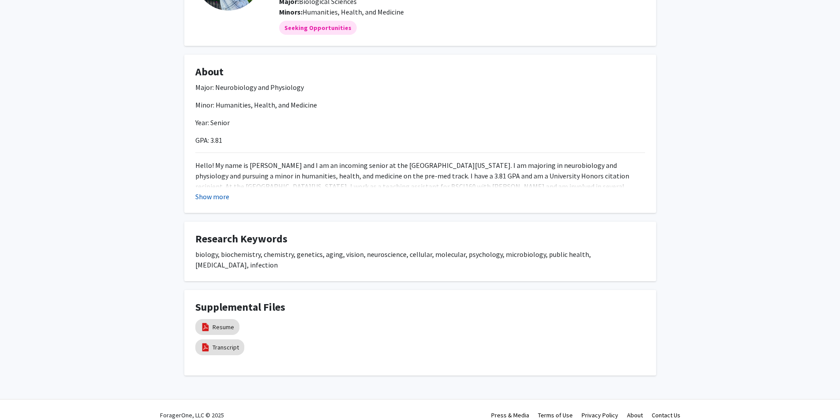
click at [217, 200] on button "Show more" at bounding box center [212, 196] width 34 height 11
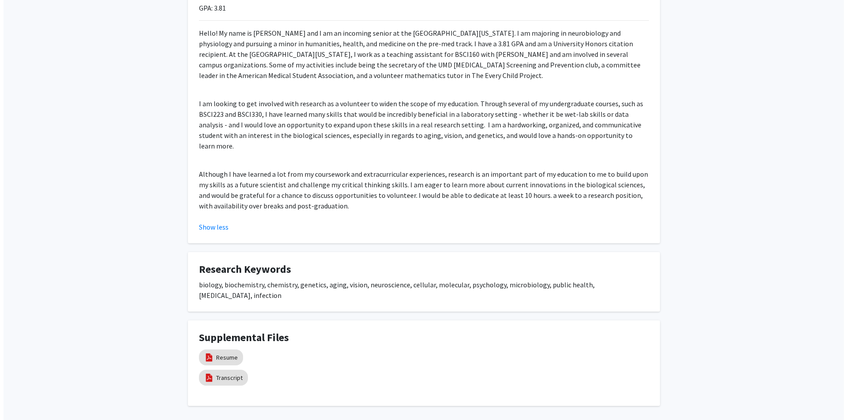
scroll to position [257, 0]
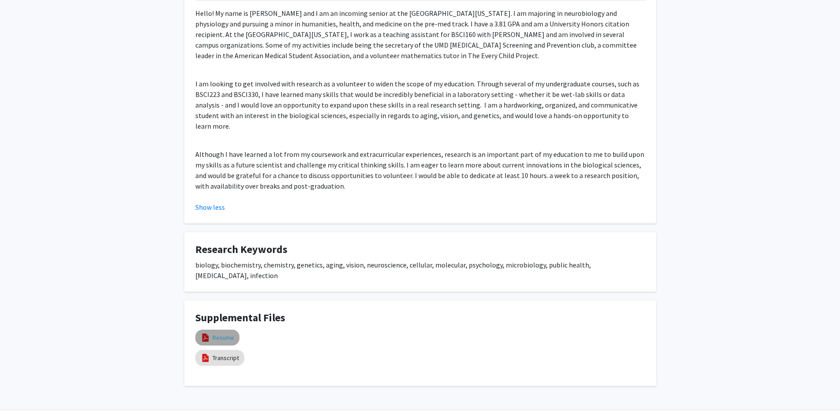
click at [222, 333] on link "Resume" at bounding box center [224, 337] width 22 height 9
select select "custom"
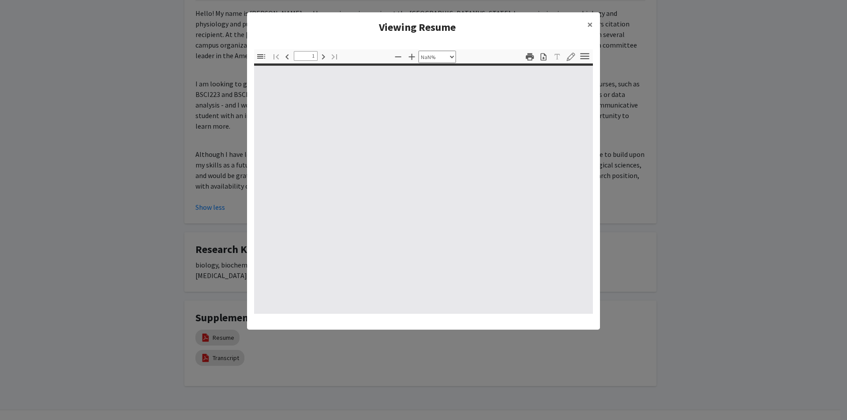
type input "0"
select select "custom"
type input "1"
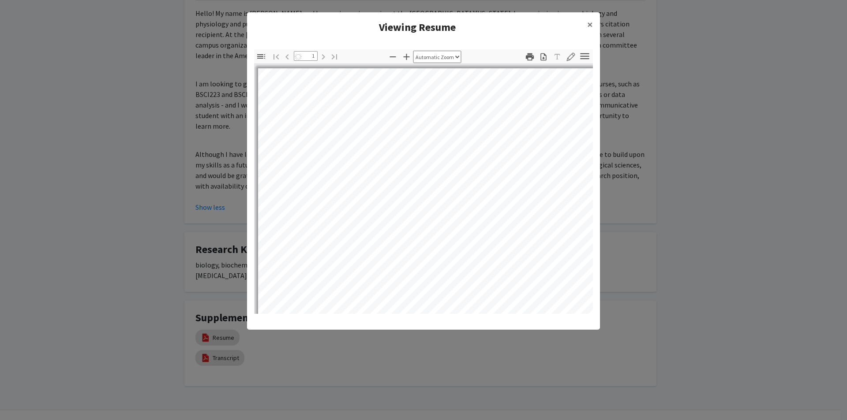
select select "auto"
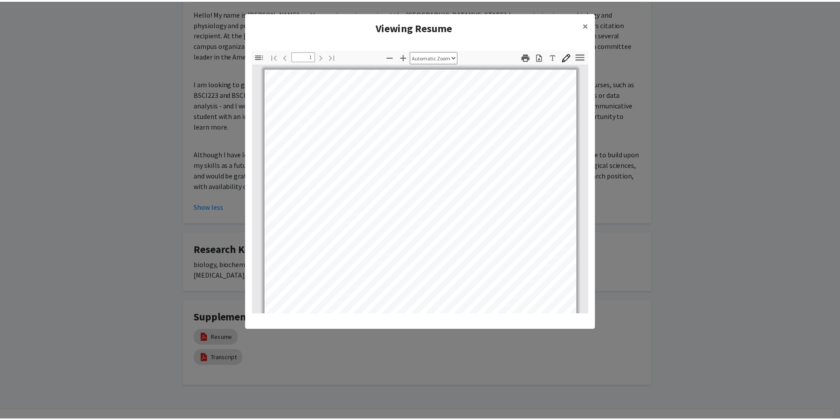
scroll to position [165, 0]
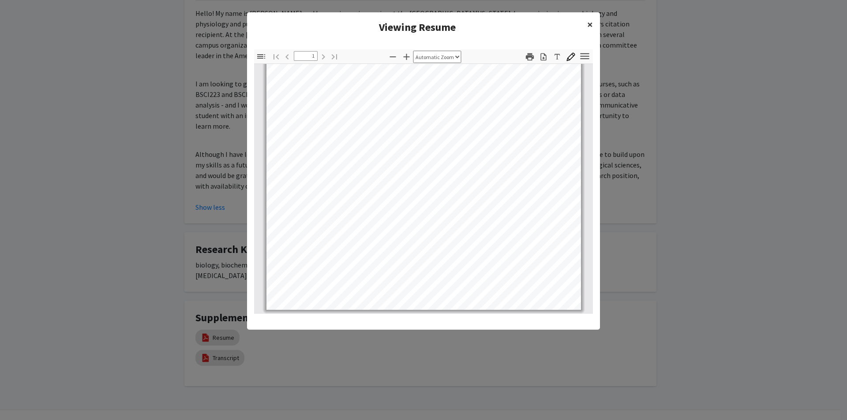
click at [589, 25] on span "×" at bounding box center [590, 25] width 6 height 14
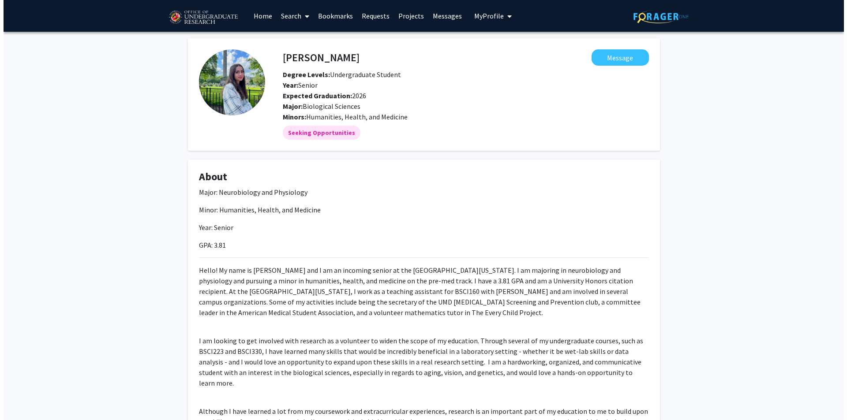
scroll to position [257, 0]
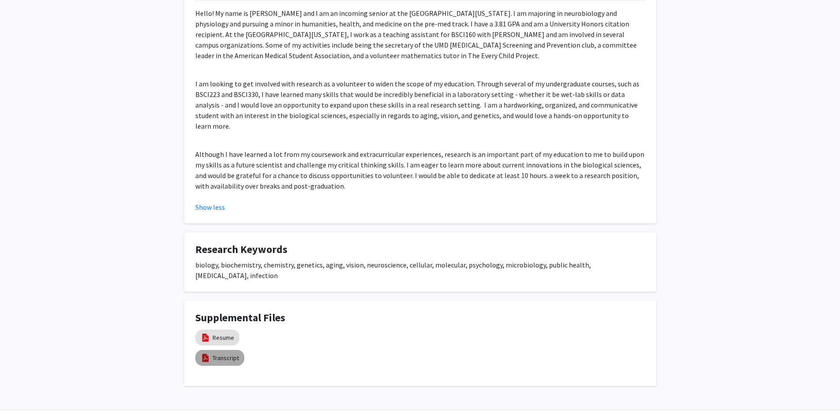
click at [227, 350] on mat-chip "Transcript" at bounding box center [219, 358] width 49 height 16
click at [225, 354] on link "Transcript" at bounding box center [226, 358] width 26 height 9
select select "custom"
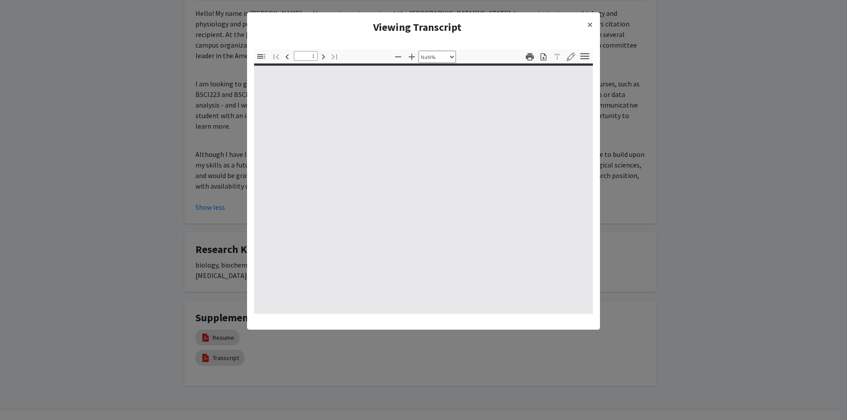
type input "0"
select select "custom"
type input "1"
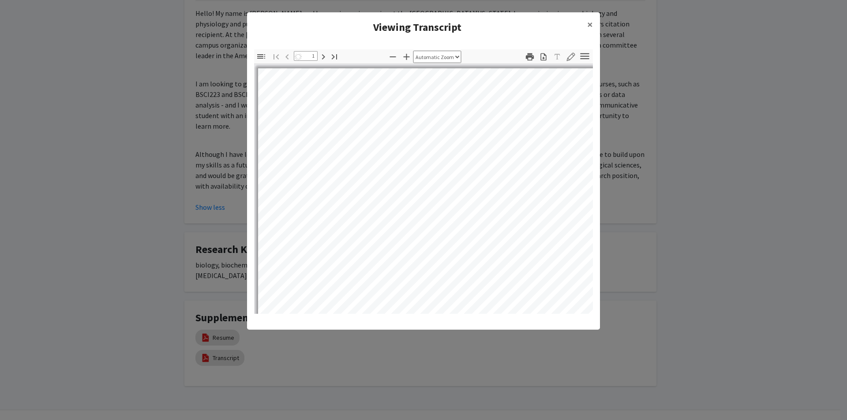
select select "auto"
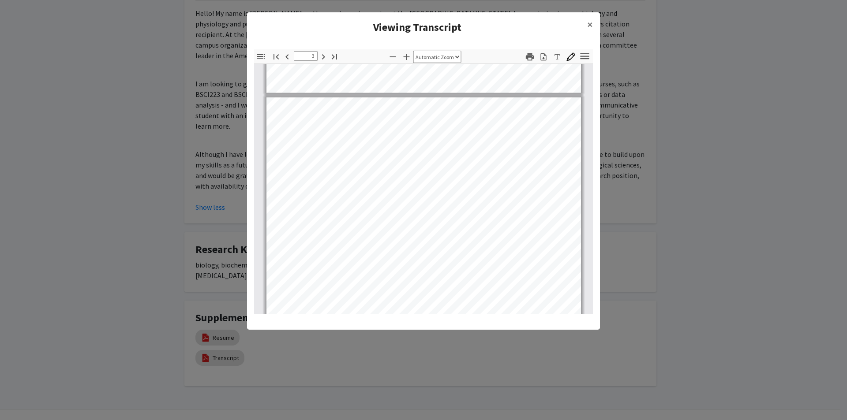
scroll to position [706, 0]
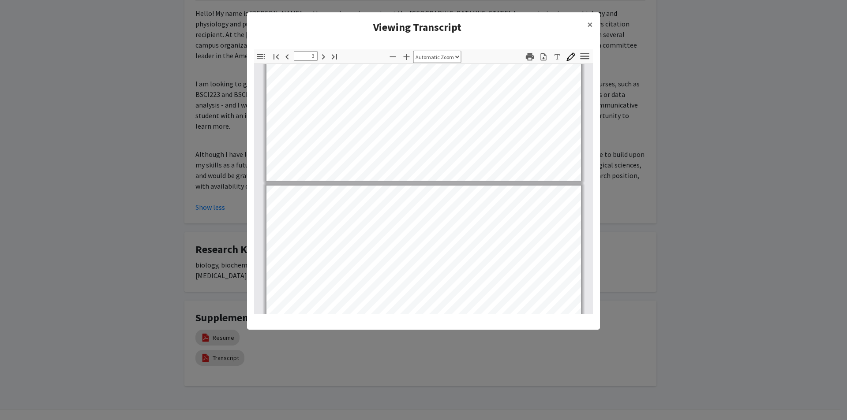
type input "2"
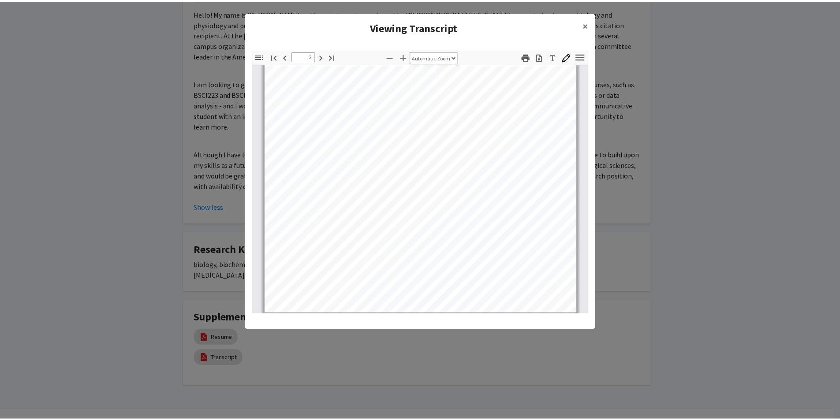
scroll to position [397, 0]
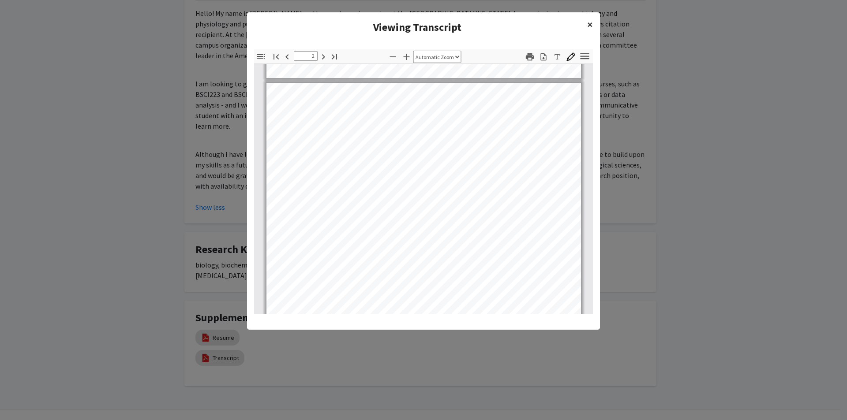
click at [595, 23] on button "×" at bounding box center [590, 24] width 20 height 25
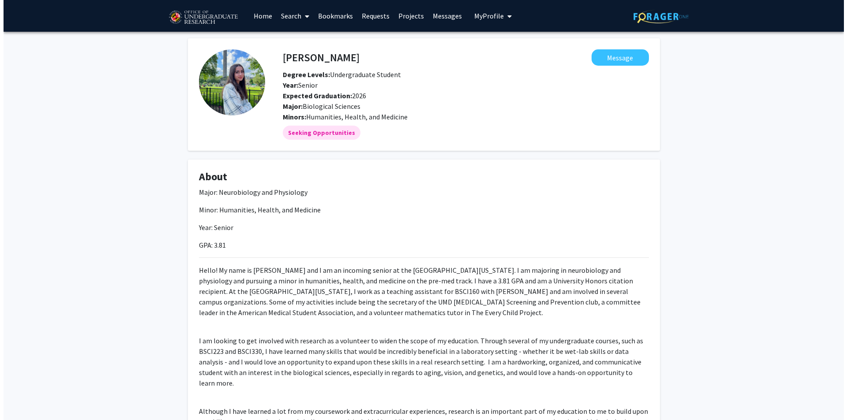
scroll to position [257, 0]
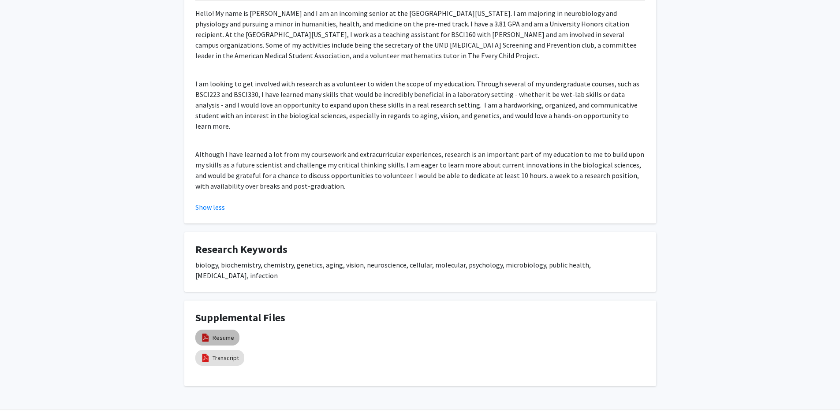
drag, startPoint x: 224, startPoint y: 314, endPoint x: 271, endPoint y: 309, distance: 47.4
click at [273, 328] on div "Resume" at bounding box center [261, 338] width 132 height 20
click at [231, 354] on link "Transcript" at bounding box center [226, 358] width 26 height 9
select select "custom"
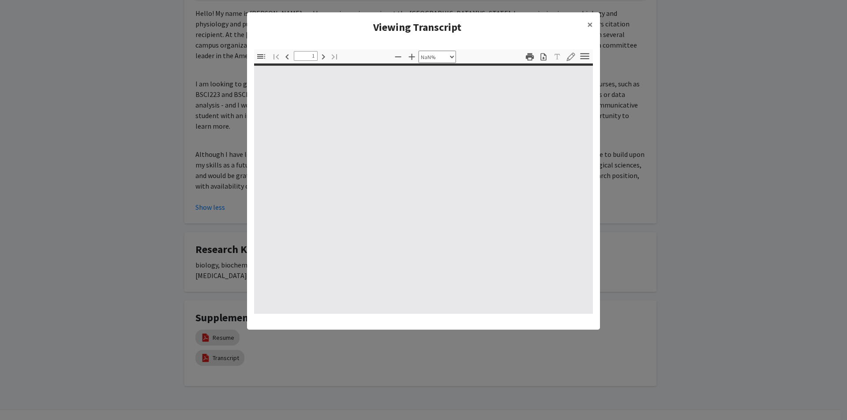
type input "0"
select select "custom"
type input "1"
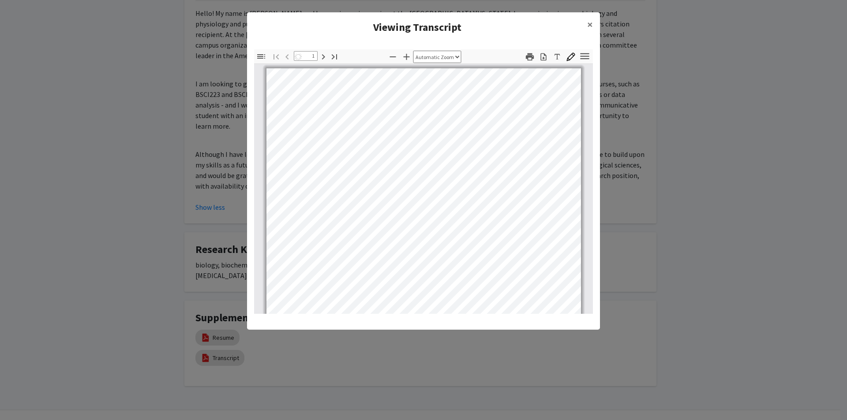
select select "auto"
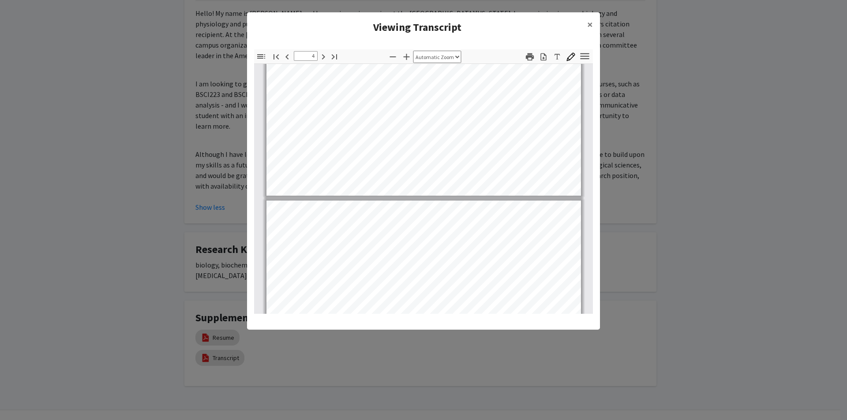
scroll to position [1235, 0]
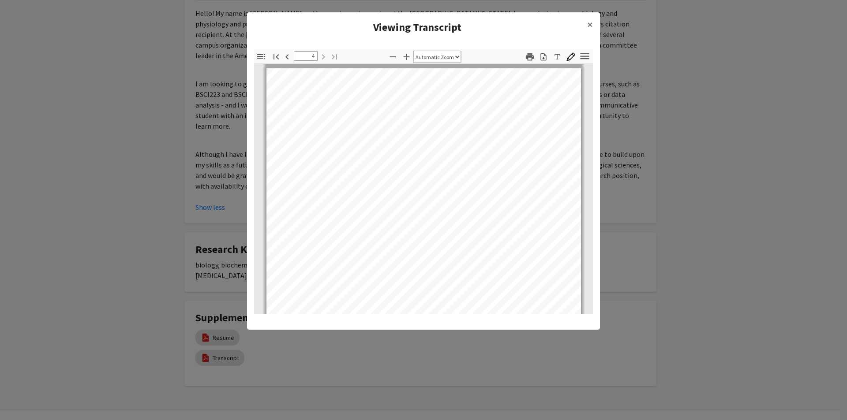
type input "3"
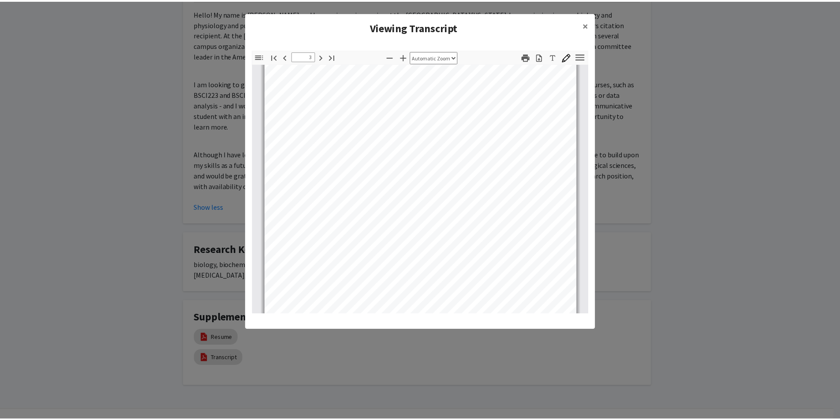
scroll to position [794, 0]
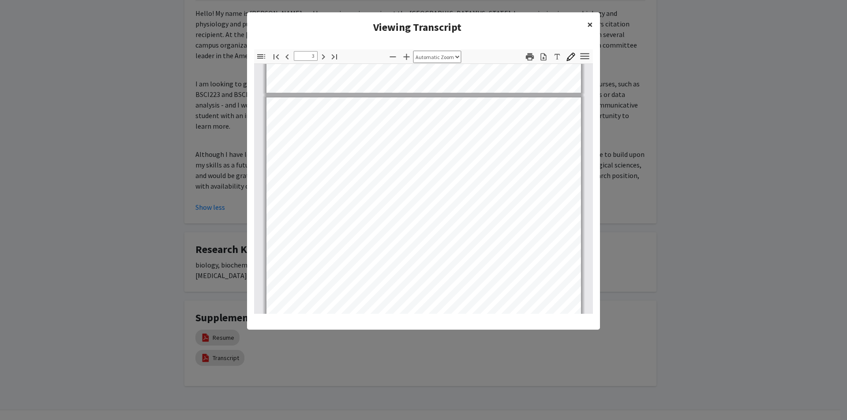
click at [587, 26] on span "×" at bounding box center [590, 25] width 6 height 14
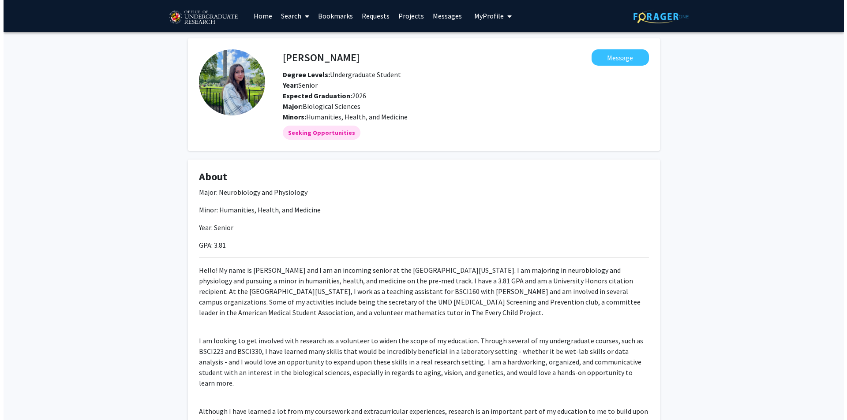
scroll to position [257, 0]
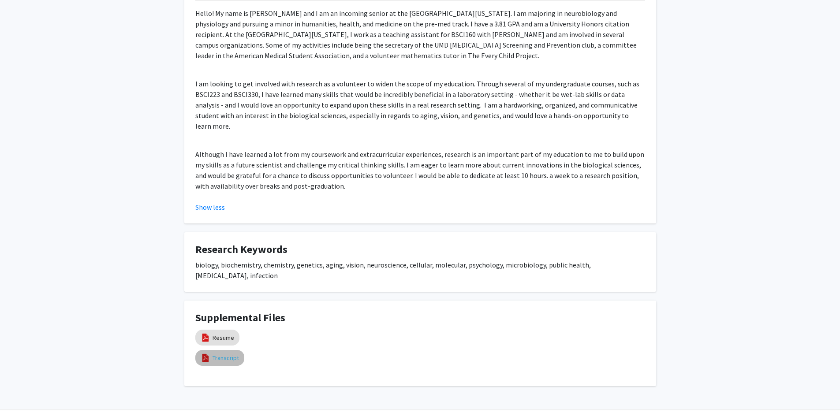
click at [224, 354] on link "Transcript" at bounding box center [226, 358] width 26 height 9
select select "custom"
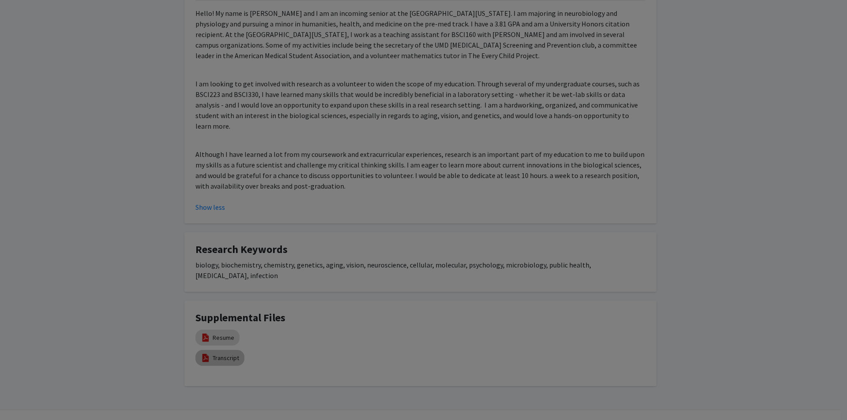
type input "0"
select select "custom"
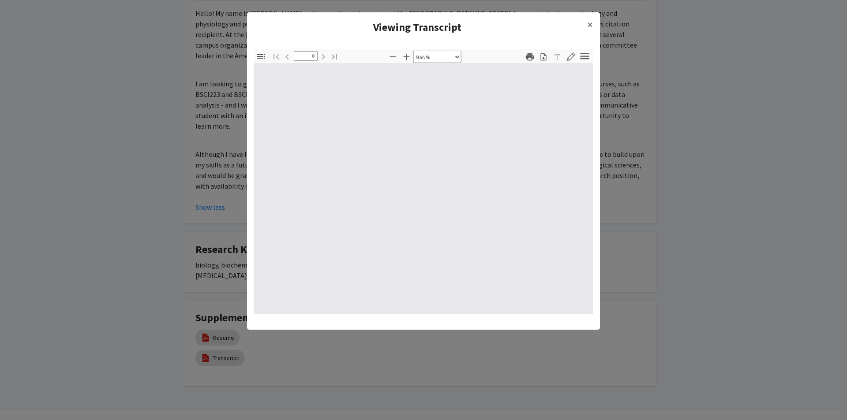
type input "1"
select select "auto"
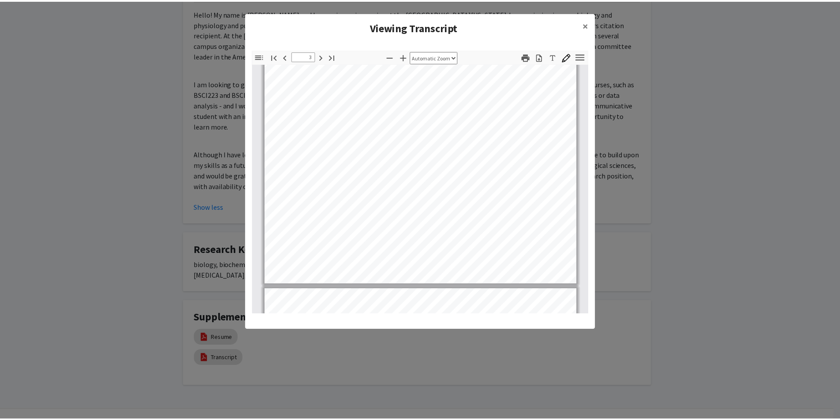
scroll to position [1235, 0]
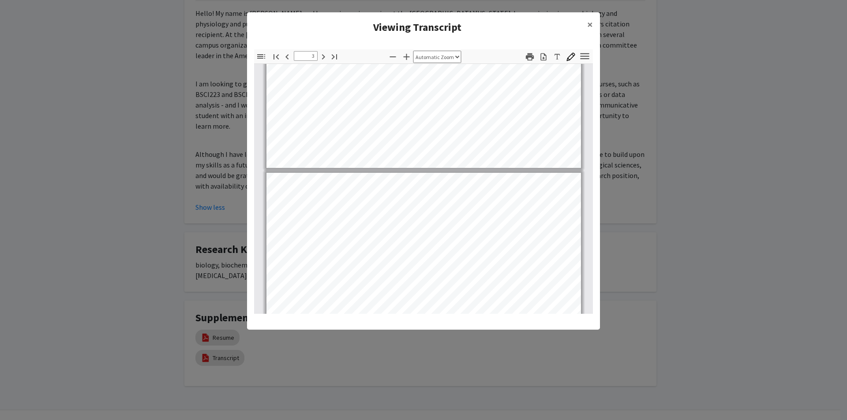
type input "4"
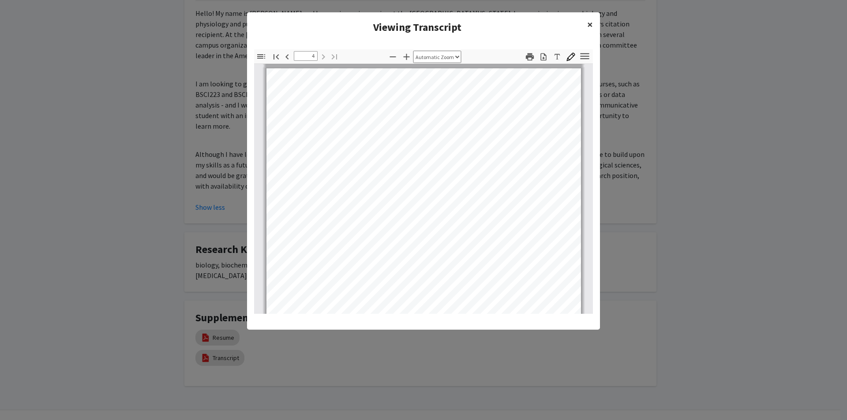
click at [585, 26] on button "×" at bounding box center [590, 24] width 20 height 25
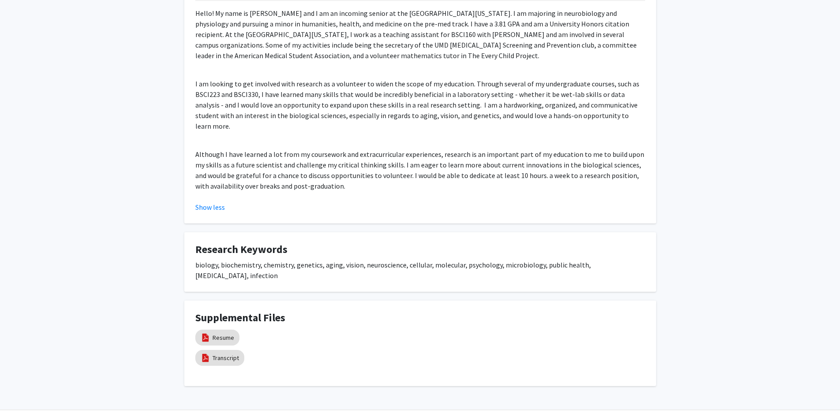
scroll to position [213, 0]
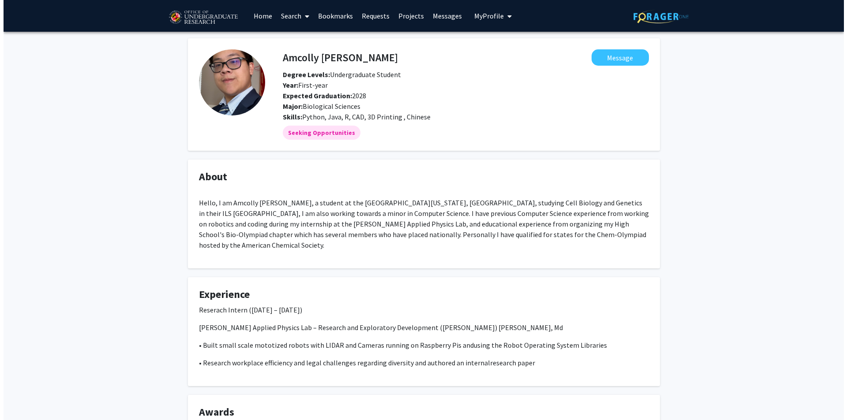
scroll to position [142, 0]
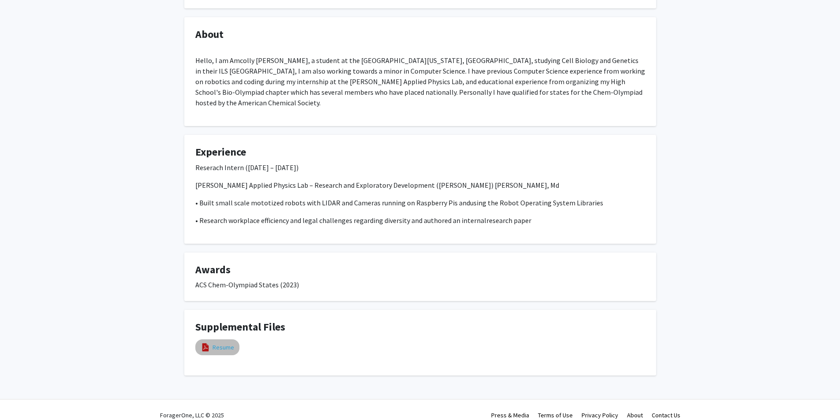
click at [218, 343] on link "Resume" at bounding box center [224, 347] width 22 height 9
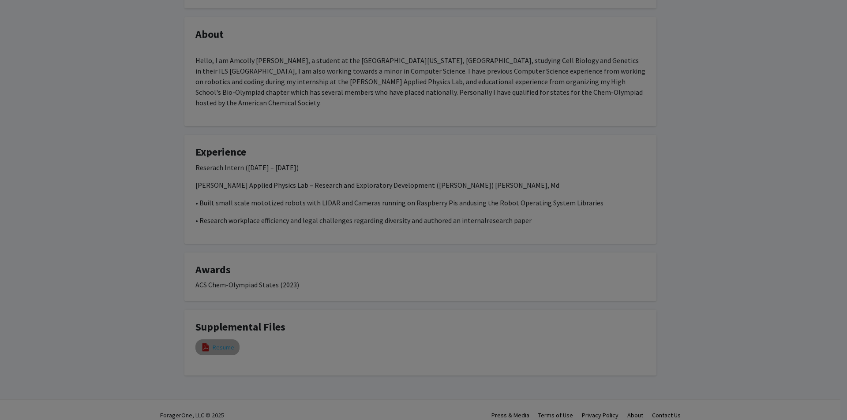
select select "custom"
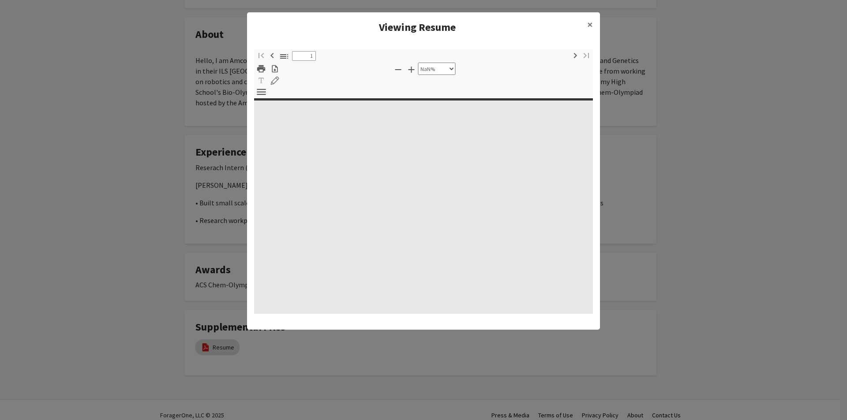
type input "0"
select select "custom"
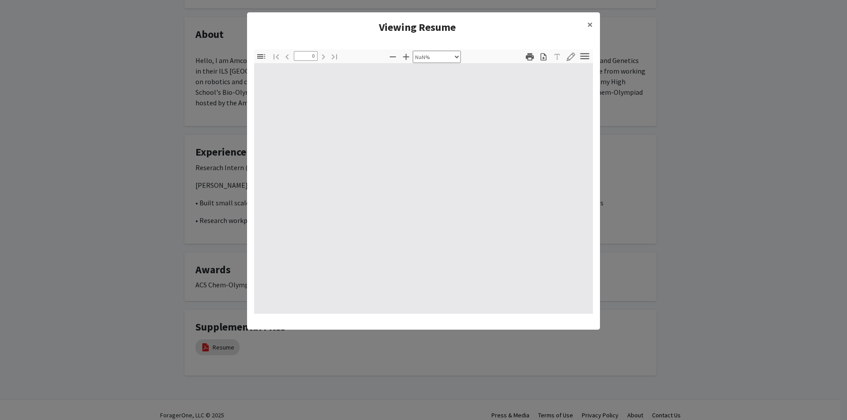
type input "1"
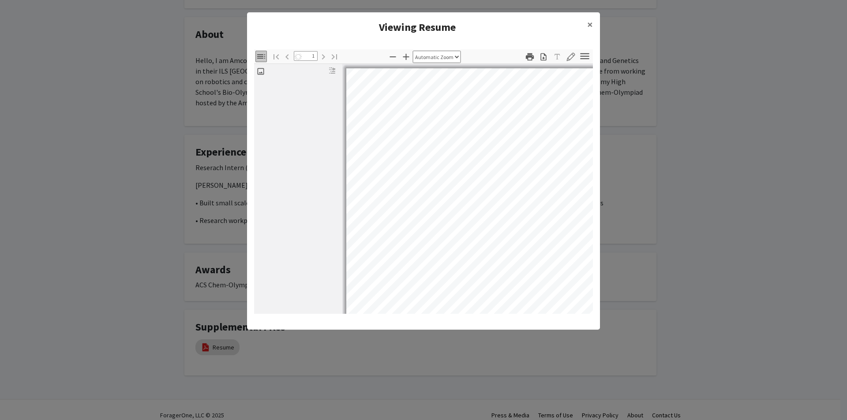
select select "custom"
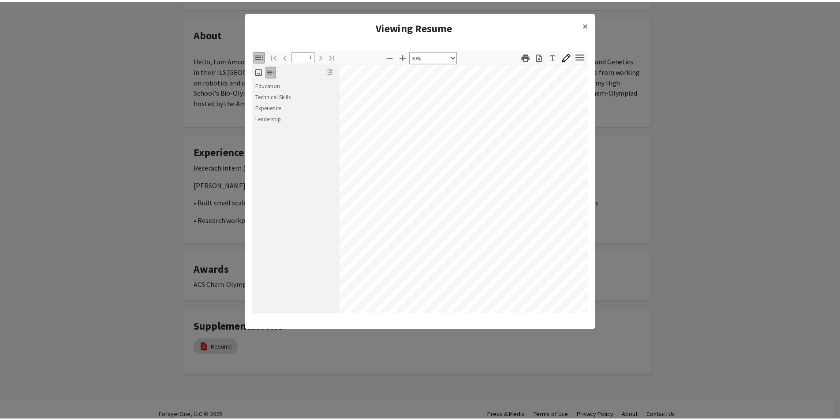
scroll to position [44, 26]
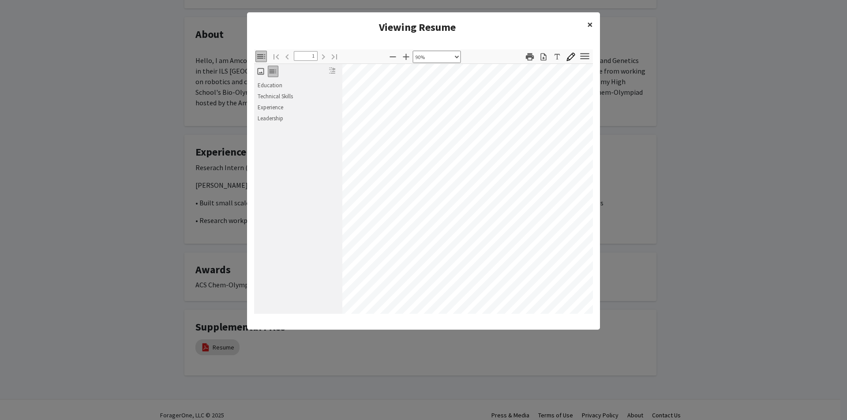
click at [595, 27] on button "×" at bounding box center [590, 24] width 20 height 25
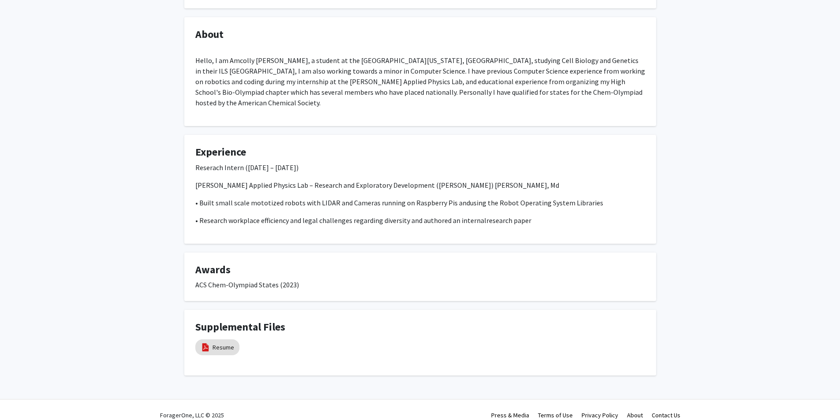
scroll to position [0, 0]
